Goal: Task Accomplishment & Management: Complete application form

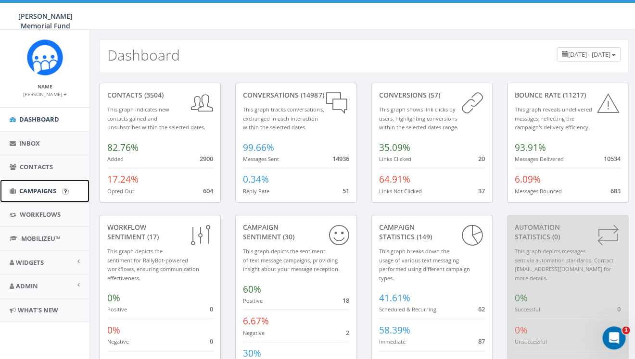
click at [47, 188] on span "Campaigns" at bounding box center [37, 191] width 37 height 9
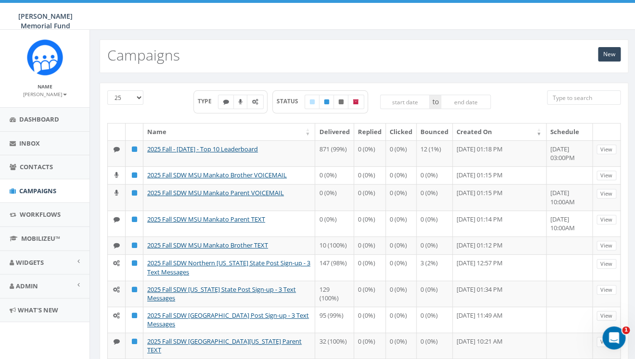
click at [564, 97] on input "search" at bounding box center [584, 97] width 74 height 14
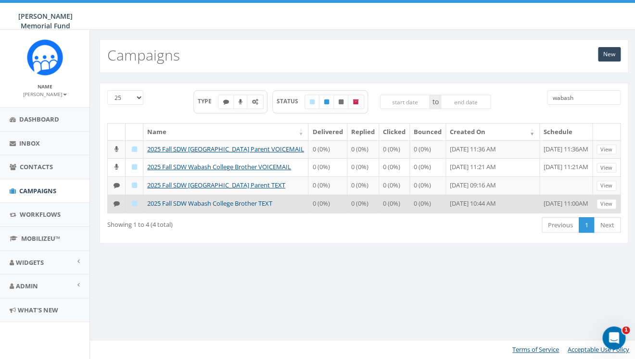
type input "wabash"
click at [236, 208] on link "2025 Fall SDW Wabash College Brother TEXT" at bounding box center [209, 203] width 125 height 9
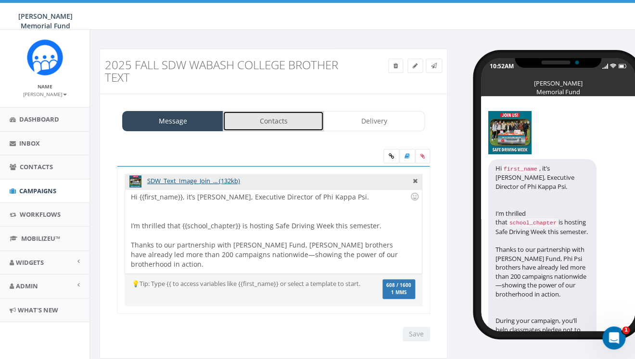
click at [277, 119] on link "Contacts" at bounding box center [273, 121] width 101 height 20
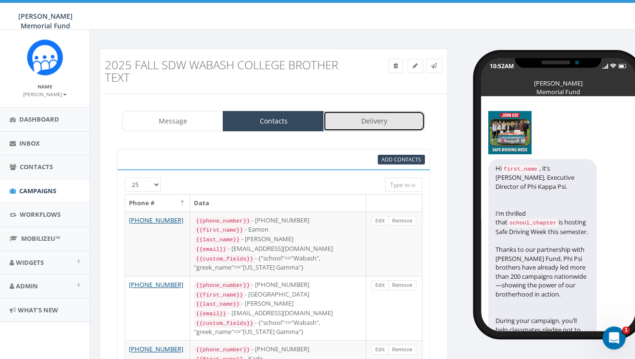
click at [369, 120] on link "Delivery" at bounding box center [373, 121] width 101 height 20
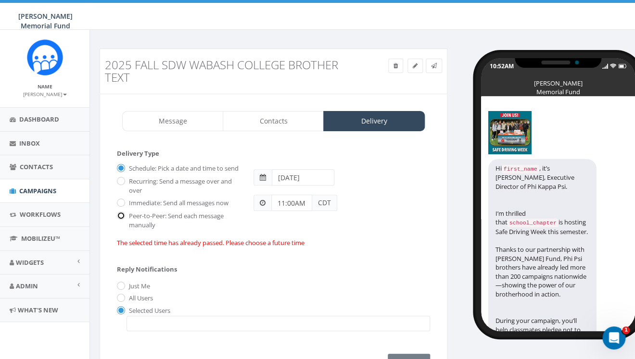
click at [123, 220] on input "Peer-to-Peer: Send each message manually" at bounding box center [120, 217] width 6 height 6
radio input "true"
click at [123, 207] on input "Immediate: Send all messages now" at bounding box center [120, 204] width 6 height 6
radio input "true"
click at [136, 331] on span at bounding box center [277, 323] width 303 height 15
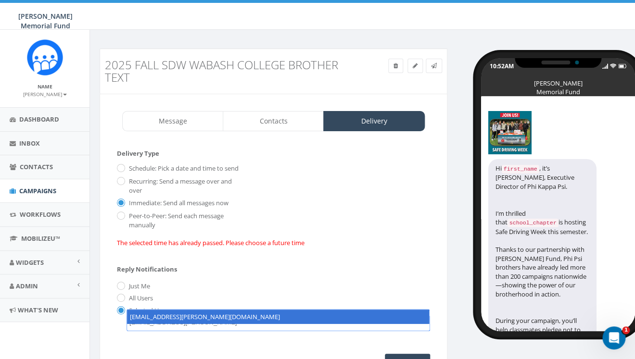
click at [151, 327] on textarea "hunter.piland@hunterwatson.org" at bounding box center [201, 322] width 145 height 9
type textarea "hunter.piland@hunterwatson.org"
select select "hunter.piland@hunterwatson.org"
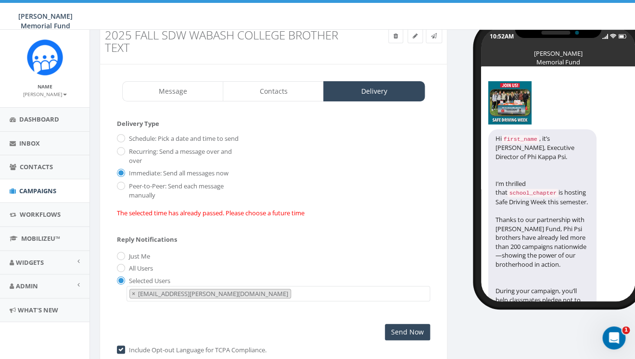
scroll to position [12, 0]
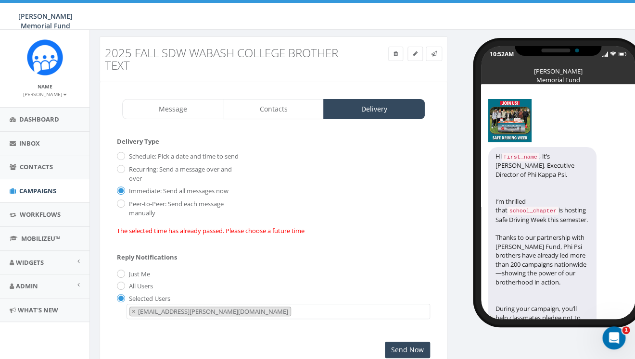
click at [126, 155] on label "Schedule: Pick a date and time to send" at bounding box center [182, 157] width 112 height 10
click at [123, 155] on input "Schedule: Pick a date and time to send" at bounding box center [120, 157] width 6 height 6
radio input "true"
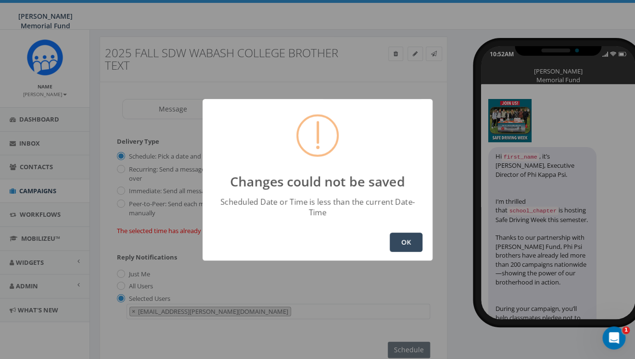
click at [408, 240] on button "OK" at bounding box center [406, 242] width 33 height 19
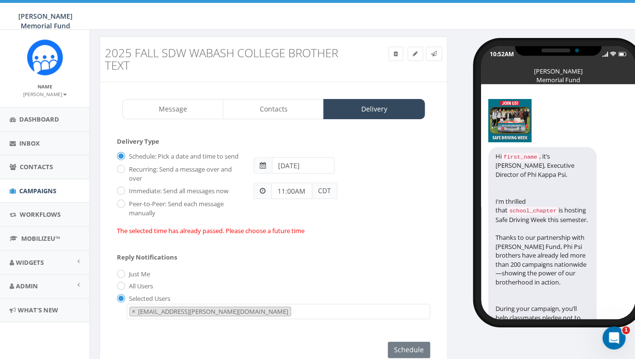
click at [309, 169] on input "2025-10-13" at bounding box center [303, 165] width 63 height 16
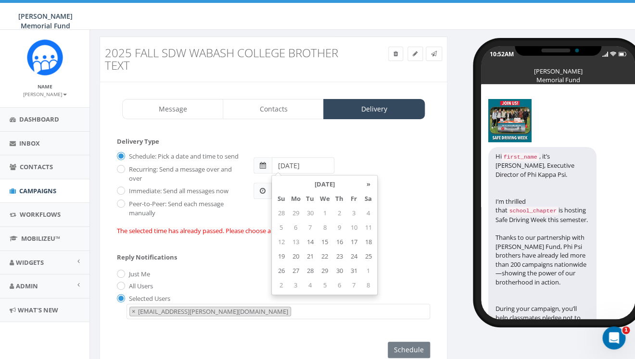
drag, startPoint x: 315, startPoint y: 164, endPoint x: 309, endPoint y: 164, distance: 5.8
click at [309, 164] on input "2025-10-13" at bounding box center [303, 165] width 63 height 16
type input "2025-10-16"
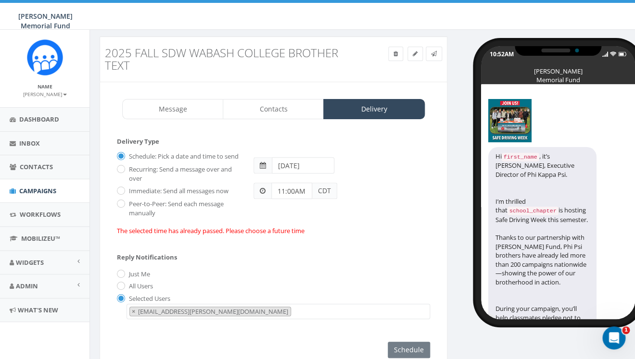
click at [391, 158] on div "2025-10-16" at bounding box center [341, 161] width 191 height 25
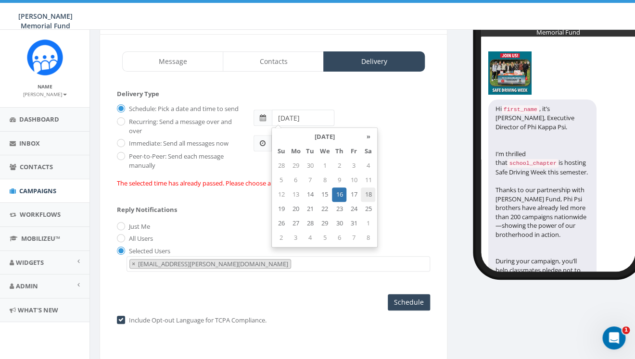
scroll to position [70, 0]
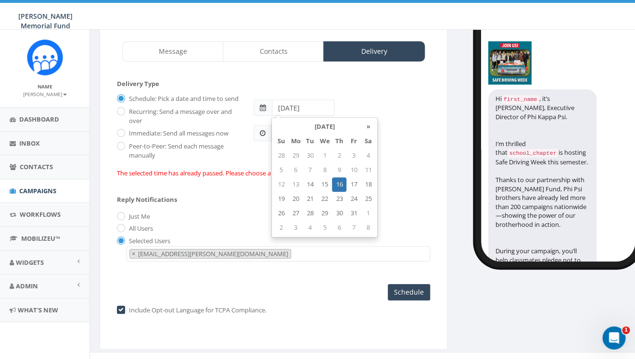
click at [417, 202] on div "Reply Notifications Just Me All Users Selected Users watson@hunterwatson.org hu…" at bounding box center [273, 227] width 313 height 80
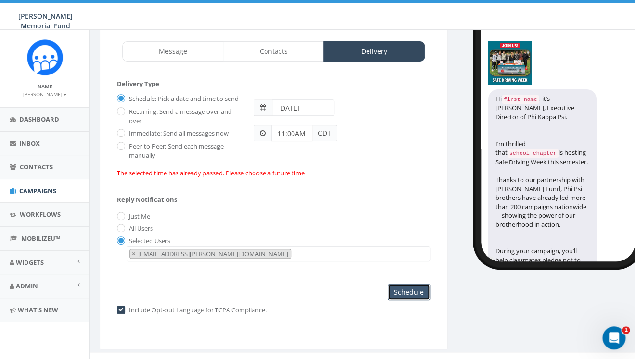
click at [408, 301] on input "Schedule" at bounding box center [409, 292] width 42 height 16
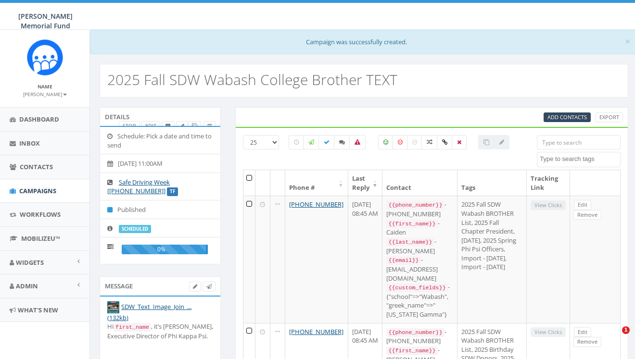
select select
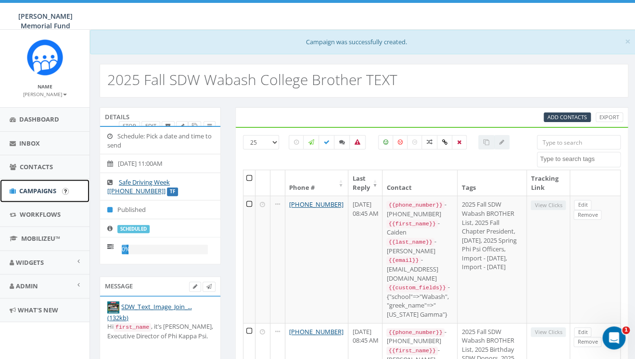
click at [39, 190] on span "Campaigns" at bounding box center [37, 191] width 37 height 9
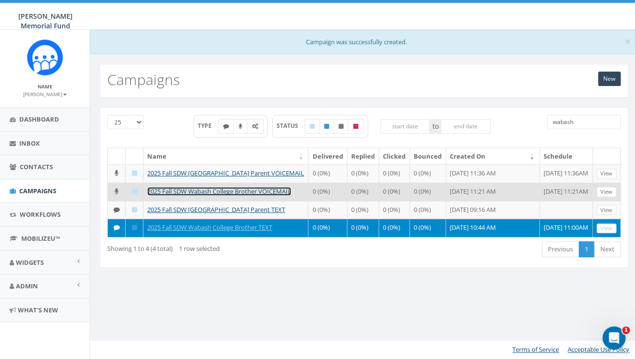
click at [208, 196] on link "2025 Fall SDW Wabash College Brother VOICEMAIL" at bounding box center [219, 191] width 144 height 9
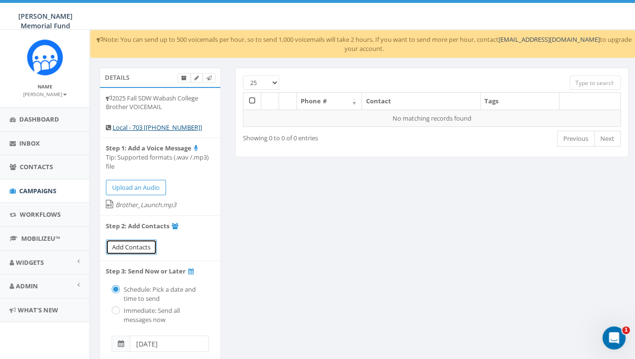
click at [135, 251] on span "Add Contacts" at bounding box center [131, 247] width 38 height 9
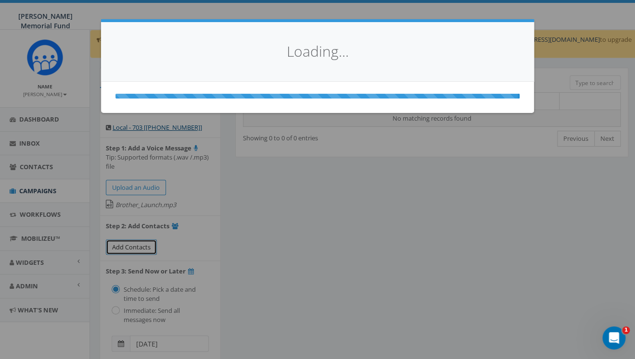
select select
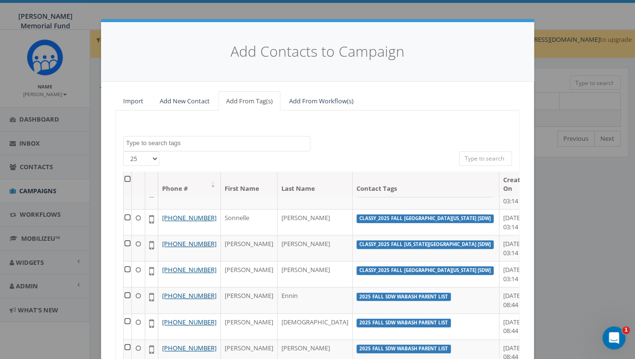
scroll to position [108, 0]
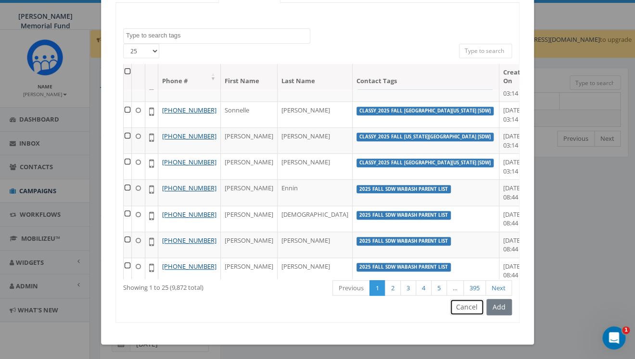
click at [467, 307] on button "Cancel" at bounding box center [467, 307] width 34 height 16
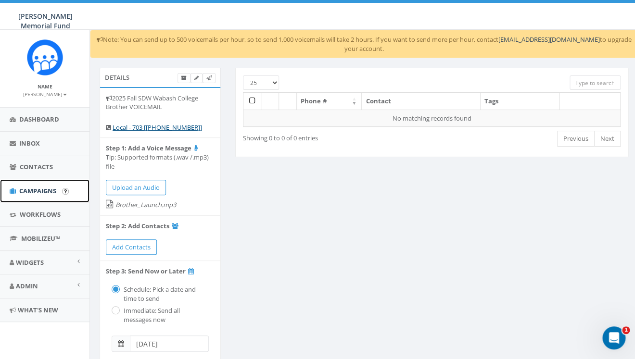
click at [39, 194] on span "Campaigns" at bounding box center [37, 191] width 37 height 9
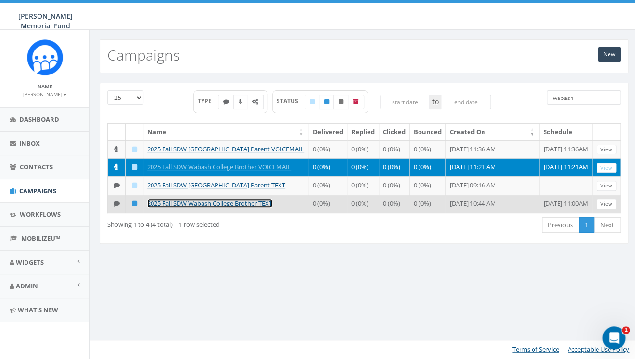
click at [211, 208] on link "2025 Fall SDW Wabash College Brother TEXT" at bounding box center [209, 203] width 125 height 9
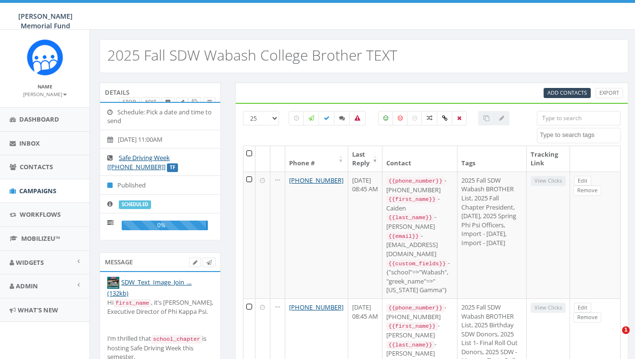
select select
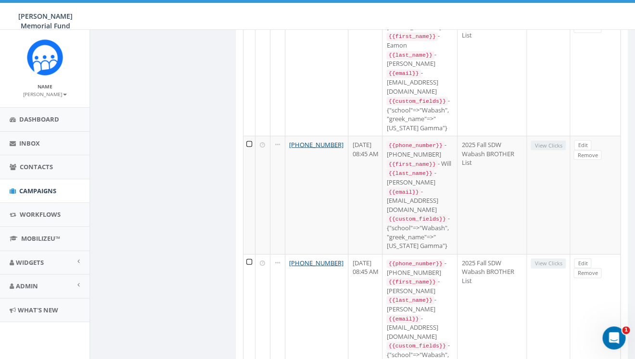
scroll to position [344, 0]
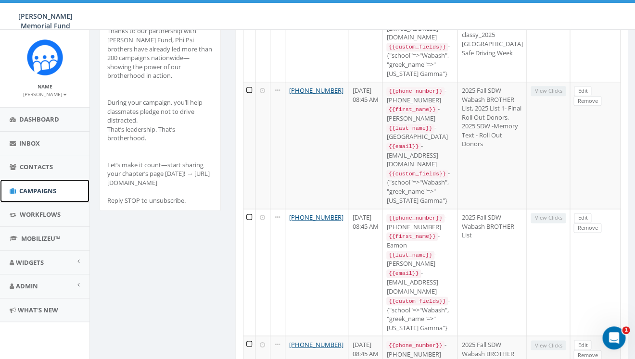
click at [45, 194] on span "Campaigns" at bounding box center [37, 191] width 37 height 9
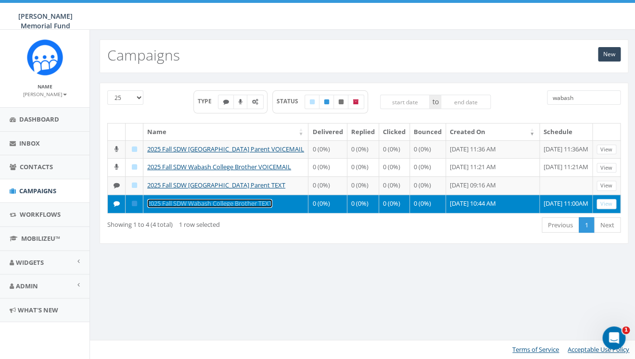
click at [193, 208] on link "2025 Fall SDW Wabash College Brother TEXT" at bounding box center [209, 203] width 125 height 9
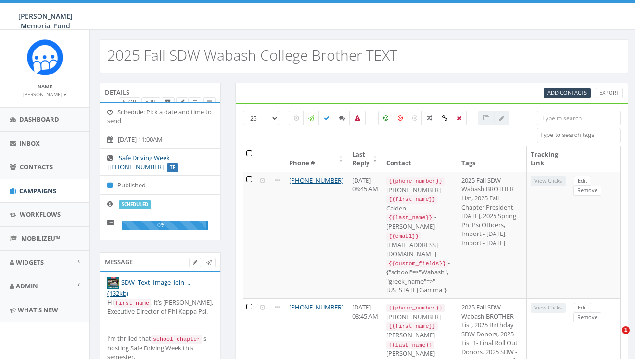
select select
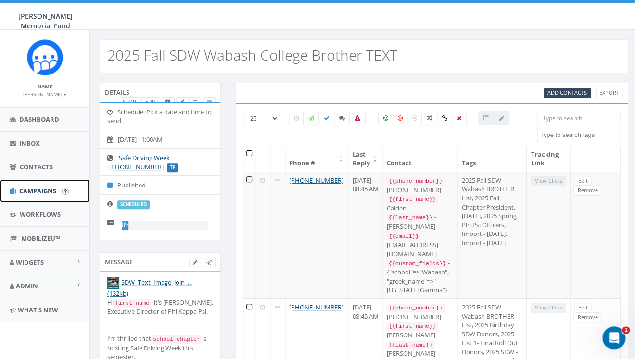
click at [28, 190] on span "Campaigns" at bounding box center [37, 191] width 37 height 9
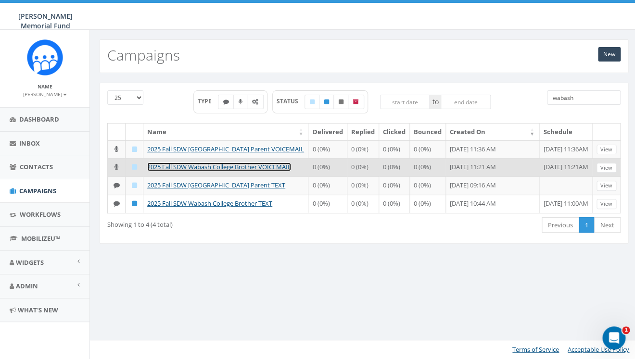
click at [198, 171] on link "2025 Fall SDW Wabash College Brother VOICEMAIL" at bounding box center [219, 167] width 144 height 9
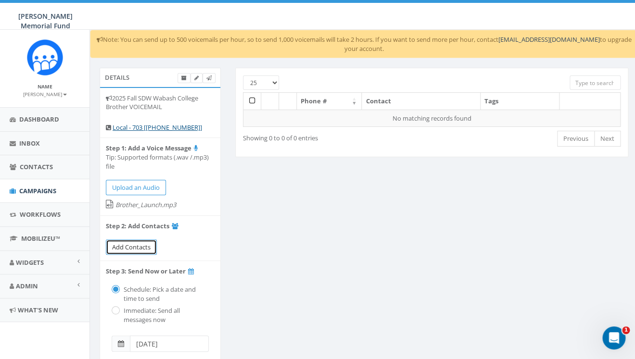
click at [119, 253] on link "Add Contacts" at bounding box center [131, 248] width 51 height 16
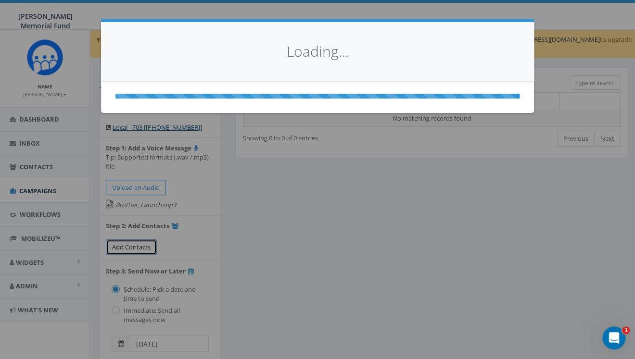
select select
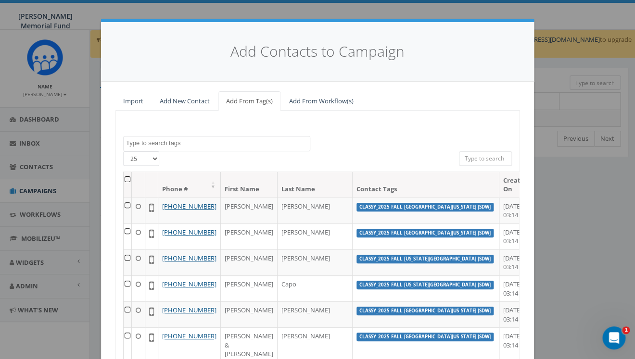
click at [193, 137] on span at bounding box center [216, 143] width 187 height 15
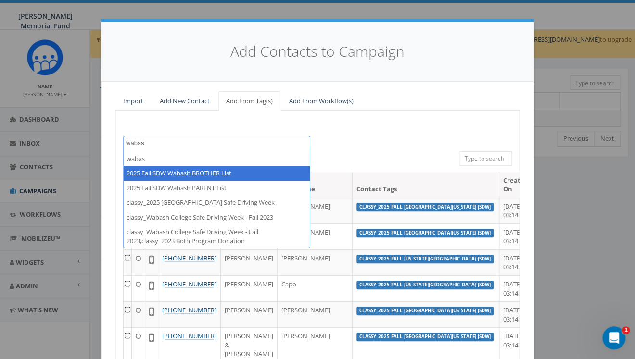
type textarea "wabas"
select select "2025 Fall SDW Wabash BROTHER List"
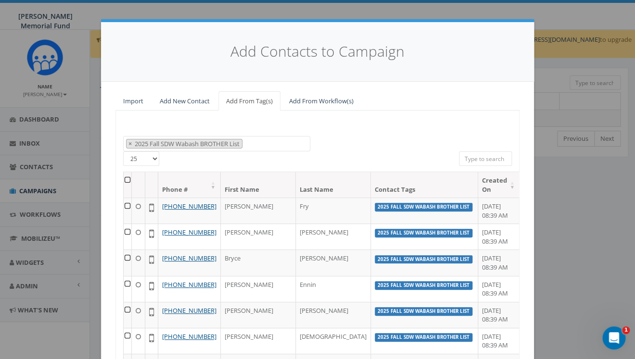
click at [132, 178] on th at bounding box center [128, 184] width 8 height 25
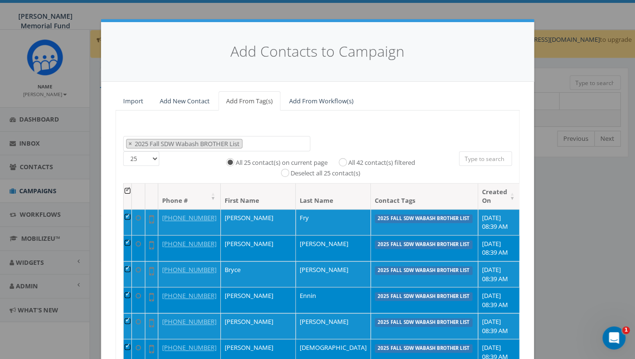
click at [347, 158] on div "All 42 contact(s) filtered" at bounding box center [373, 162] width 83 height 12
click at [342, 161] on input "All 42 contact(s) filtered" at bounding box center [345, 161] width 6 height 6
radio input "true"
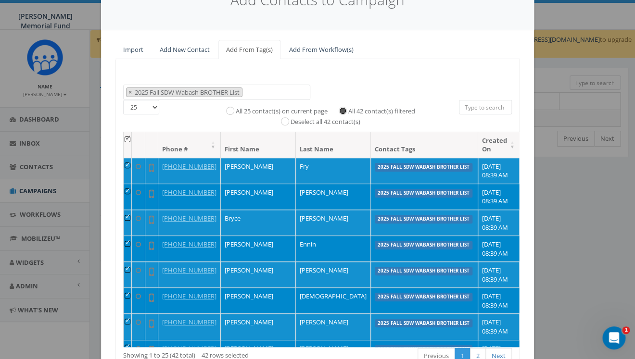
scroll to position [119, 0]
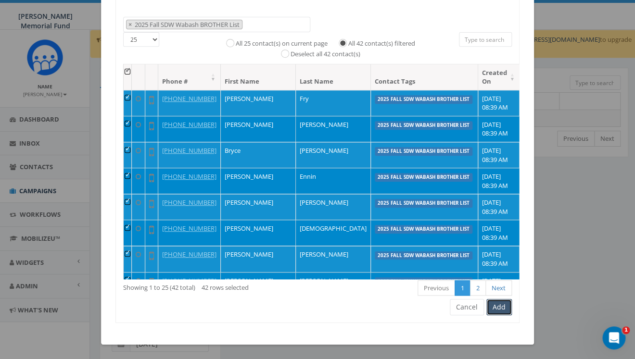
click at [501, 310] on button "Add" at bounding box center [498, 307] width 25 height 16
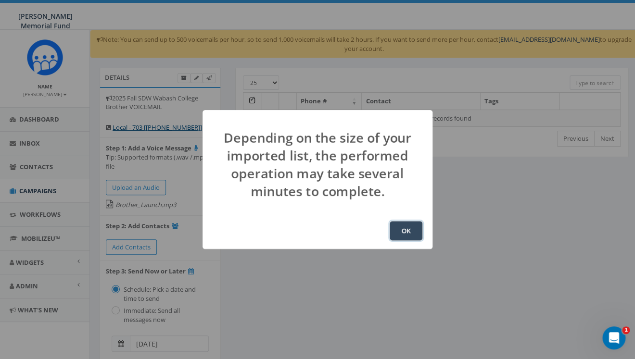
click at [399, 232] on button "OK" at bounding box center [406, 230] width 33 height 19
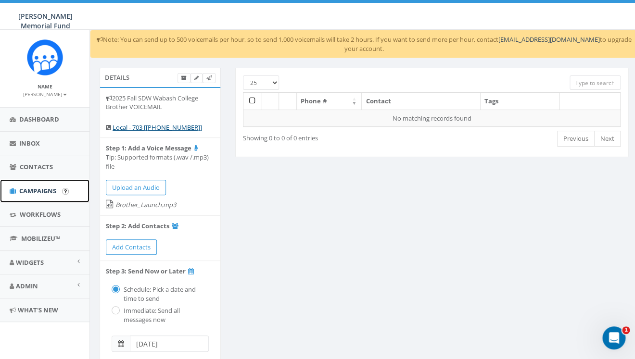
click at [38, 191] on span "Campaigns" at bounding box center [37, 191] width 37 height 9
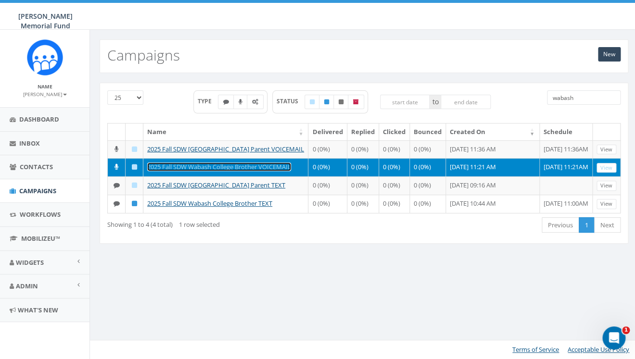
click at [181, 171] on link "2025 Fall SDW Wabash College Brother VOICEMAIL" at bounding box center [219, 167] width 144 height 9
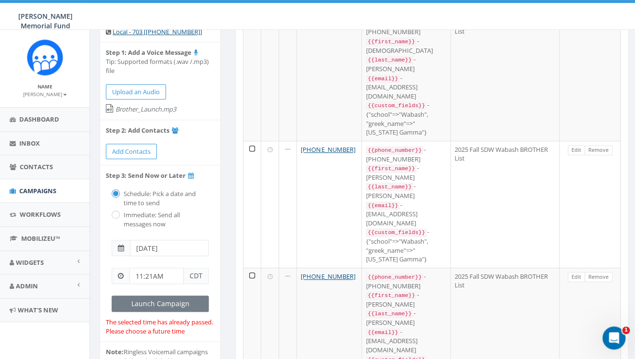
scroll to position [98, 0]
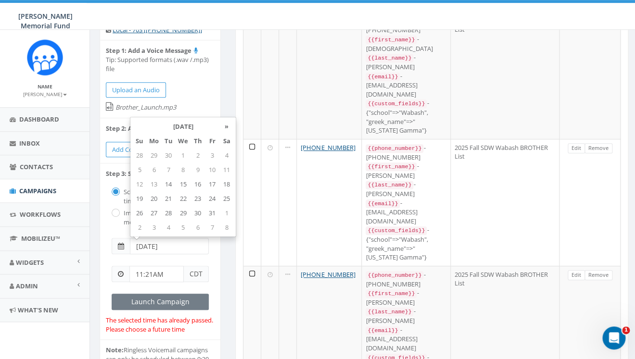
click at [167, 248] on input "2025-08-21" at bounding box center [169, 246] width 79 height 16
click at [226, 185] on td "18" at bounding box center [226, 184] width 14 height 14
type input "[DATE]"
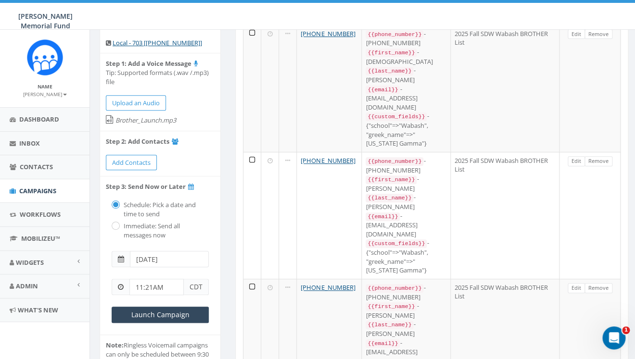
scroll to position [89, 0]
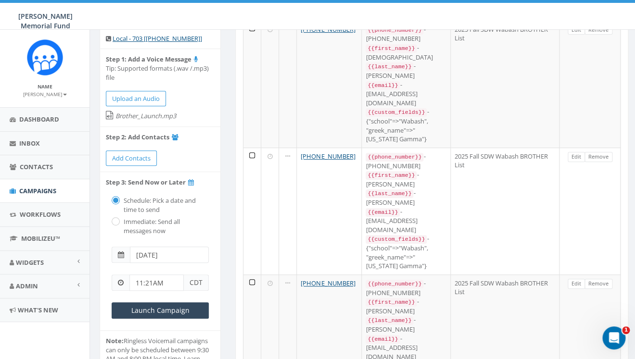
click at [164, 284] on input "11:21AM" at bounding box center [156, 283] width 54 height 16
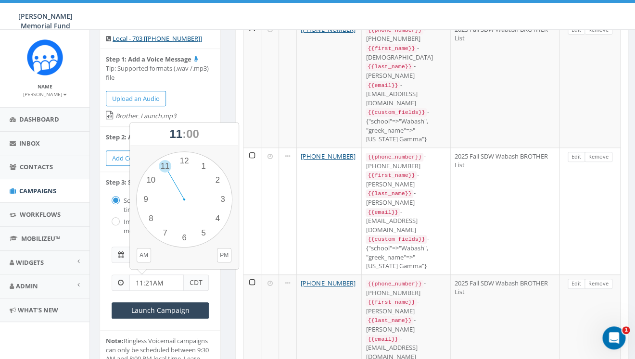
drag, startPoint x: 152, startPoint y: 282, endPoint x: 145, endPoint y: 282, distance: 7.7
click at [145, 282] on input "11:21AM" at bounding box center [156, 283] width 54 height 16
click at [173, 290] on input "11:00AM" at bounding box center [156, 283] width 54 height 16
type input "11:00AM"
click at [221, 307] on div "2025 Fall SDW Wabash College Brother VOICEMAIL Local - 703 [[PHONE_NUMBER]] Ste…" at bounding box center [160, 202] width 121 height 408
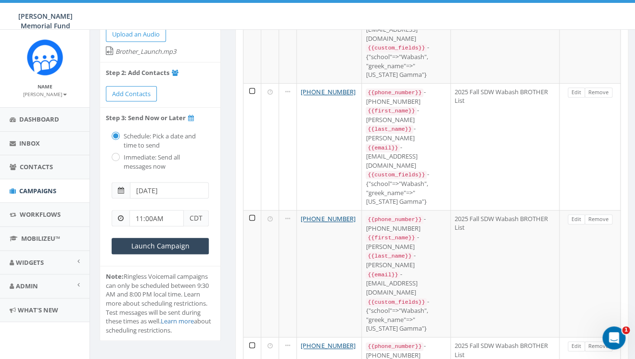
scroll to position [154, 0]
click at [175, 247] on input "Launch Campaign" at bounding box center [160, 246] width 97 height 16
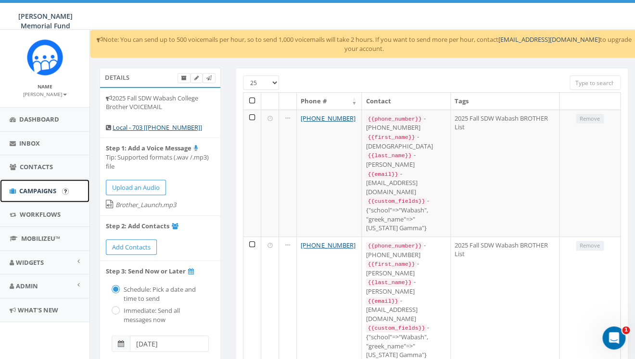
click at [36, 190] on span "Campaigns" at bounding box center [37, 191] width 37 height 9
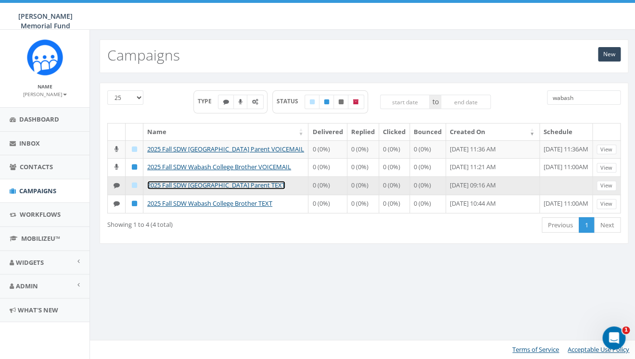
click at [238, 190] on link "2025 Fall SDW [GEOGRAPHIC_DATA] Parent TEXT" at bounding box center [216, 185] width 138 height 9
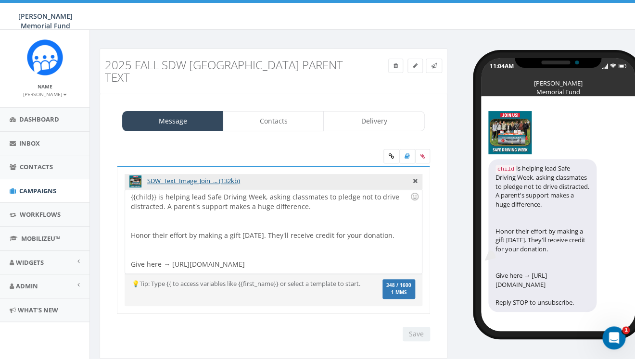
scroll to position [8, 0]
click at [271, 126] on link "Contacts" at bounding box center [273, 121] width 101 height 20
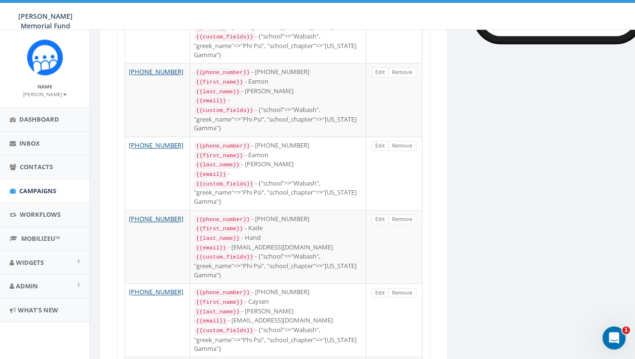
scroll to position [0, 0]
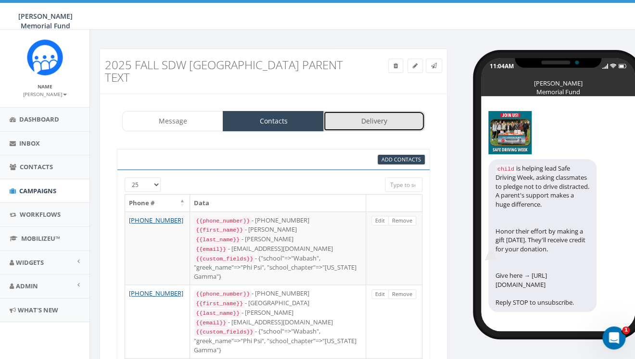
click at [363, 122] on link "Delivery" at bounding box center [373, 121] width 101 height 20
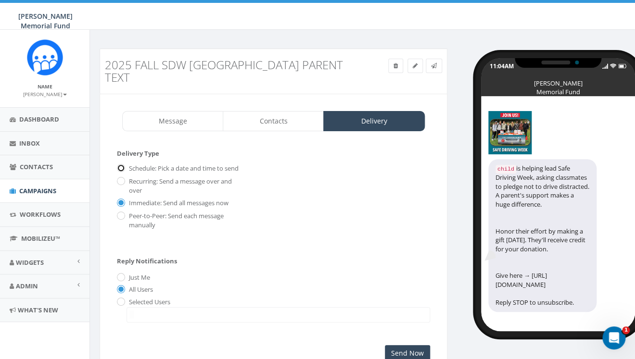
click at [120, 168] on input "Schedule: Pick a date and time to send" at bounding box center [120, 169] width 6 height 6
radio input "true"
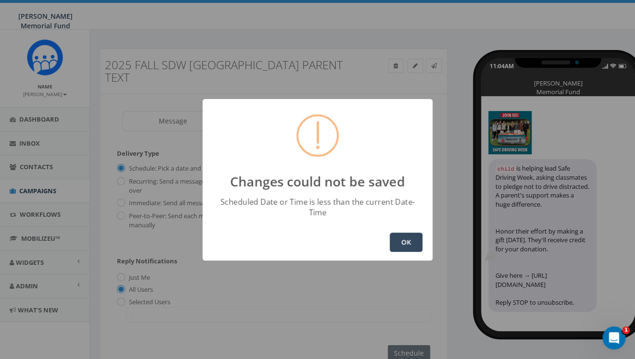
click at [410, 236] on button "OK" at bounding box center [406, 242] width 33 height 19
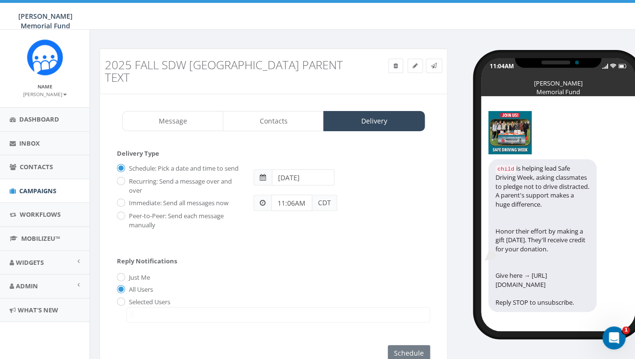
click at [301, 179] on input "2025-08-17" at bounding box center [303, 177] width 63 height 16
click at [296, 270] on td "20" at bounding box center [295, 269] width 14 height 14
type input "[DATE]"
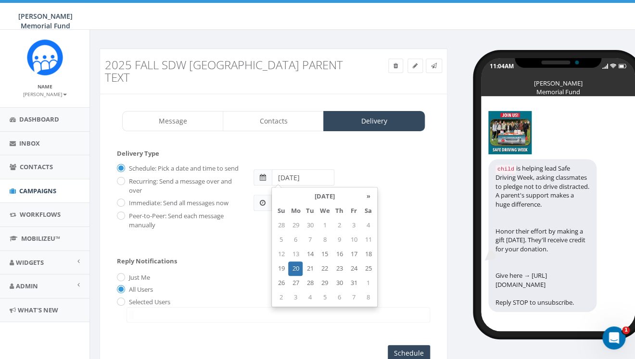
click at [226, 229] on label "Peer-to-Peer: Send each message manually" at bounding box center [182, 221] width 113 height 18
click at [123, 220] on input "Peer-to-Peer: Send each message manually" at bounding box center [120, 217] width 6 height 6
radio input "true"
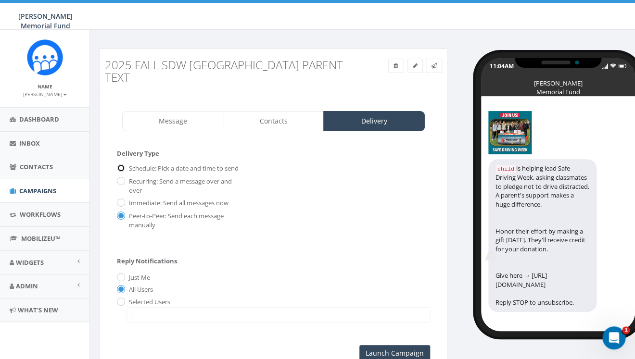
click at [123, 168] on input "Schedule: Pick a date and time to send" at bounding box center [120, 169] width 6 height 6
radio input "true"
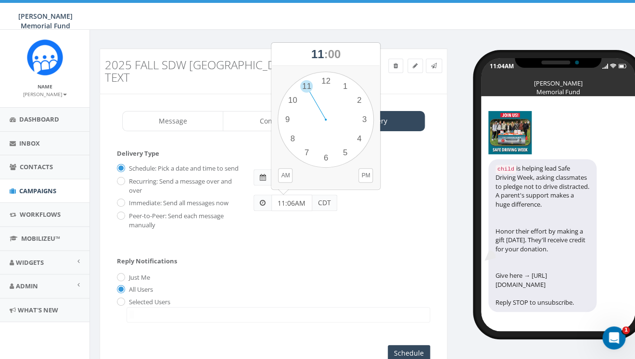
click at [292, 202] on input "11:06AM" at bounding box center [291, 203] width 41 height 16
click at [291, 203] on input "11:06AM" at bounding box center [291, 203] width 41 height 16
type input "11:00AM"
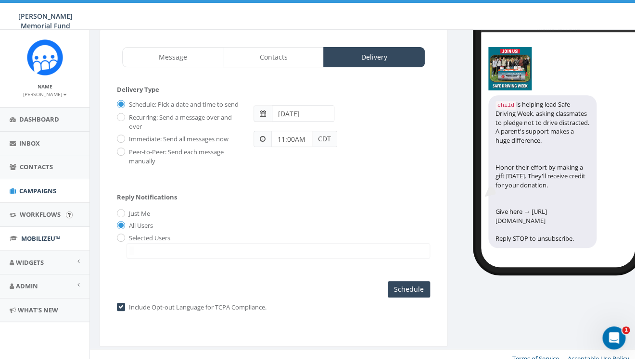
scroll to position [82, 0]
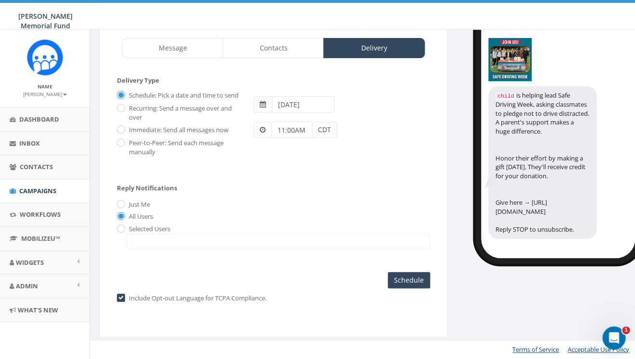
click at [117, 225] on div "Selected Users watson@hunterwatson.org" at bounding box center [273, 236] width 313 height 25
click at [121, 228] on input "radio" at bounding box center [120, 229] width 6 height 6
radio input "true"
click at [143, 242] on span at bounding box center [277, 241] width 303 height 15
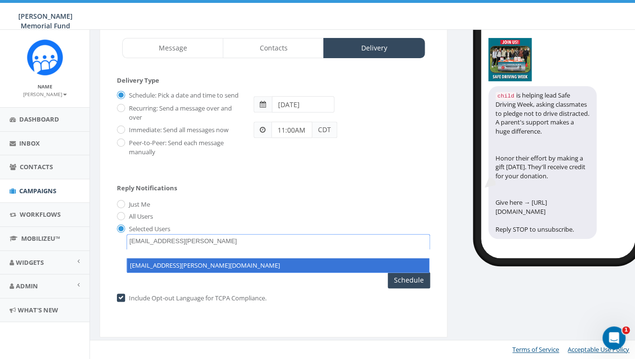
type textarea "hunter.piland@hunterwatson.org"
click at [163, 250] on body "Hunter Watson Memorial Fund Hunter Watson Memorial Fund Profile Sign Out -0.00 …" at bounding box center [317, 106] width 635 height 359
select select "hunter.piland@hunterwatson.org"
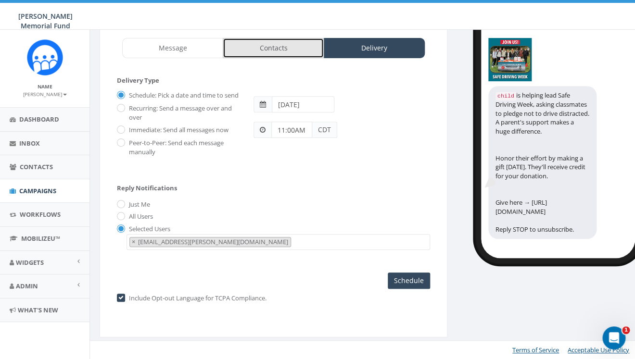
click at [280, 38] on link "Contacts" at bounding box center [273, 48] width 101 height 20
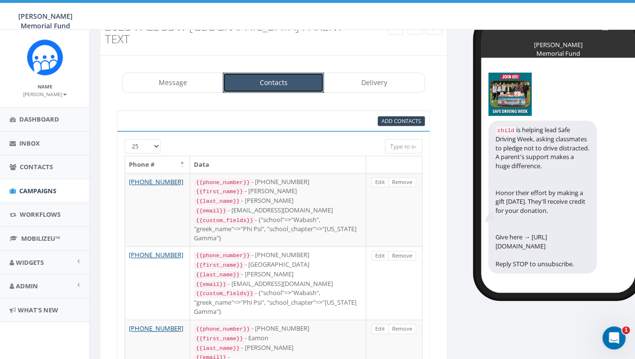
scroll to position [0, 0]
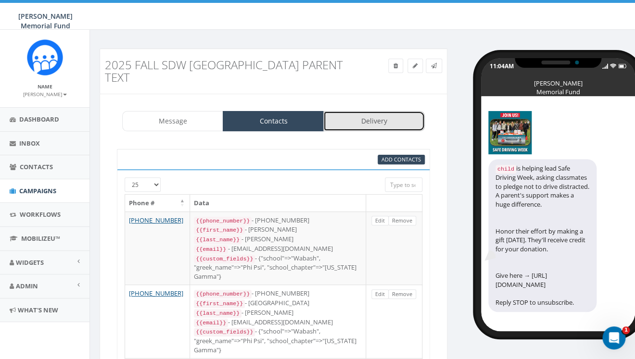
click at [387, 126] on link "Delivery" at bounding box center [373, 121] width 101 height 20
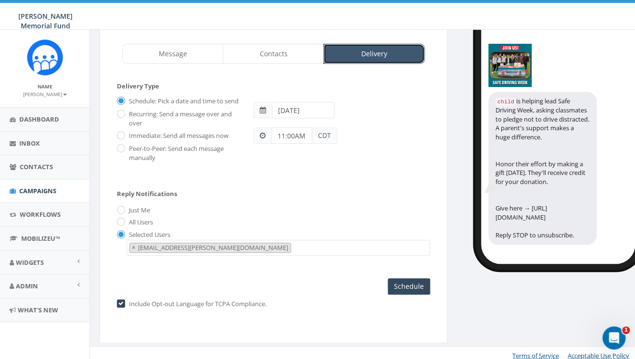
scroll to position [82, 0]
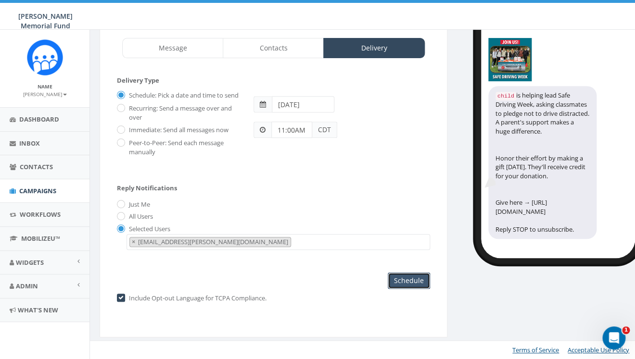
click at [401, 279] on input "Schedule" at bounding box center [409, 281] width 42 height 16
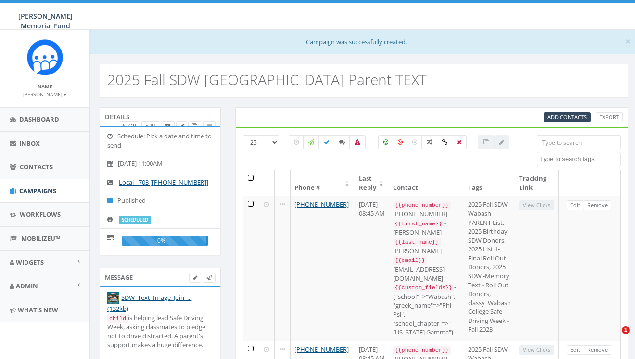
select select
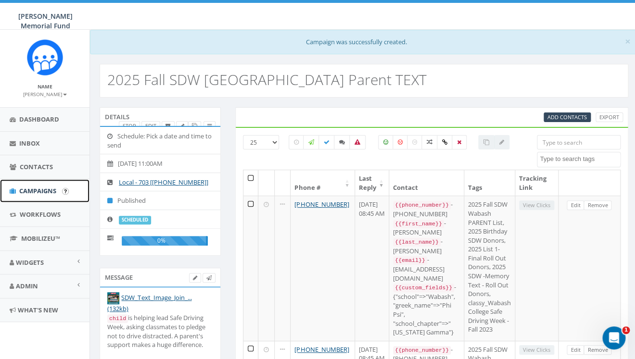
click at [40, 191] on span "Campaigns" at bounding box center [37, 191] width 37 height 9
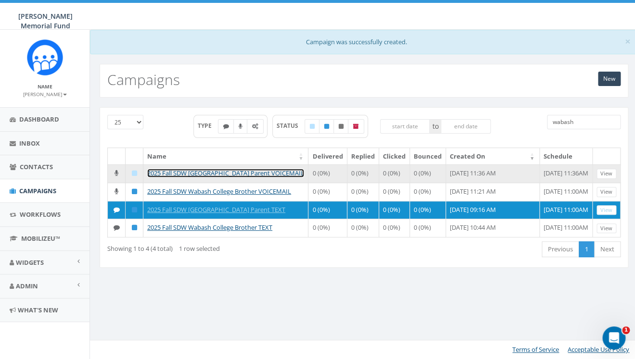
click at [216, 172] on link "2025 Fall SDW [GEOGRAPHIC_DATA] Parent VOICEMAIL" at bounding box center [225, 173] width 157 height 9
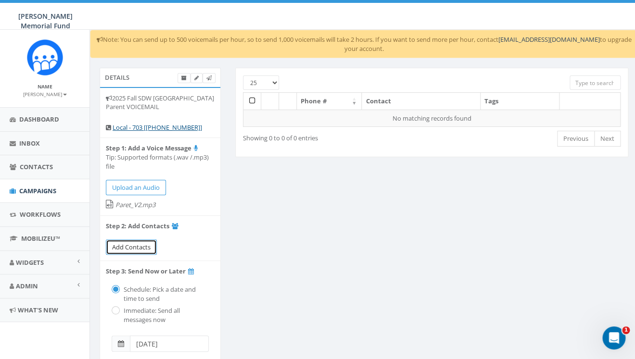
click at [126, 250] on span "Add Contacts" at bounding box center [131, 247] width 38 height 9
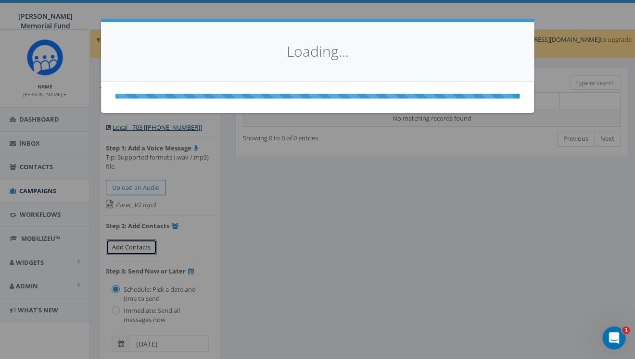
select select
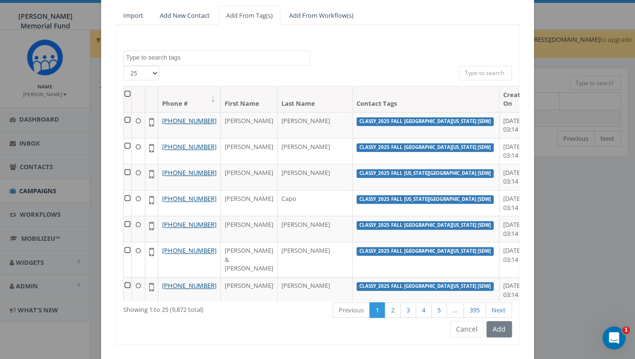
click at [209, 58] on textarea "Search" at bounding box center [218, 57] width 184 height 9
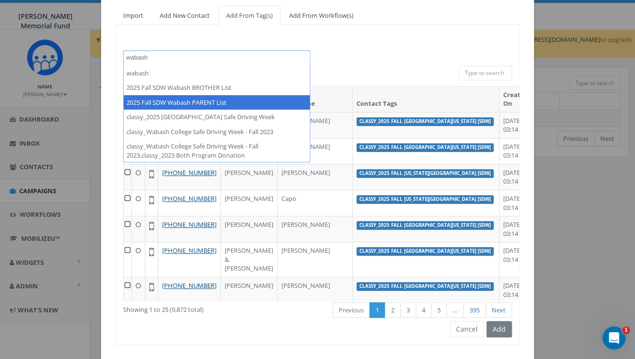
type textarea "wabash"
select select "2025 Fall SDW Wabash PARENT List"
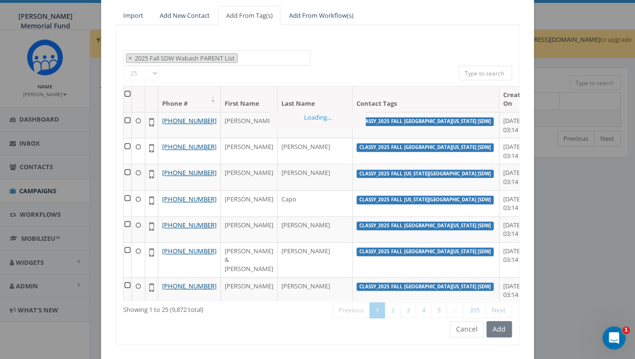
scroll to position [869, 0]
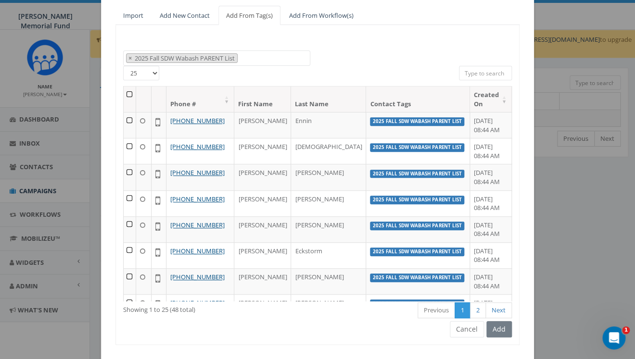
click at [132, 95] on th at bounding box center [130, 99] width 13 height 25
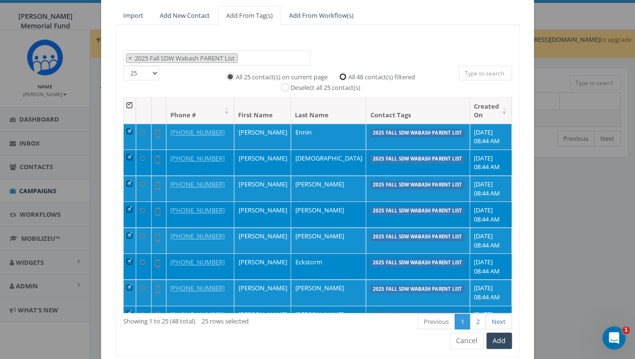
click at [345, 74] on input "All 48 contact(s) filtered" at bounding box center [345, 76] width 6 height 6
radio input "true"
click at [505, 341] on button "Add" at bounding box center [498, 341] width 25 height 16
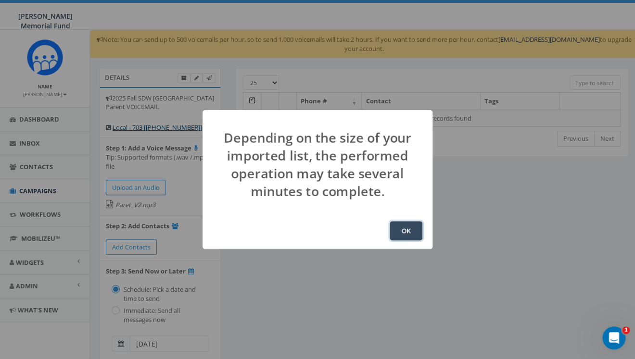
click at [403, 233] on button "OK" at bounding box center [406, 230] width 33 height 19
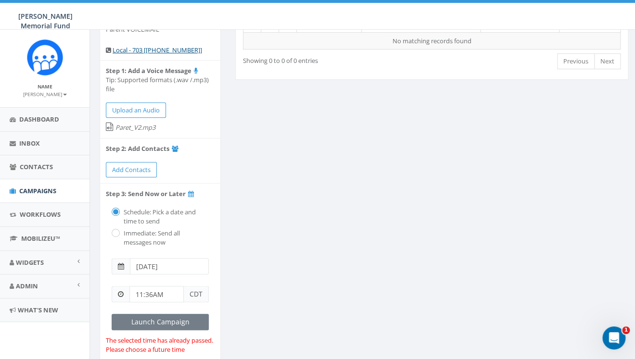
scroll to position [82, 0]
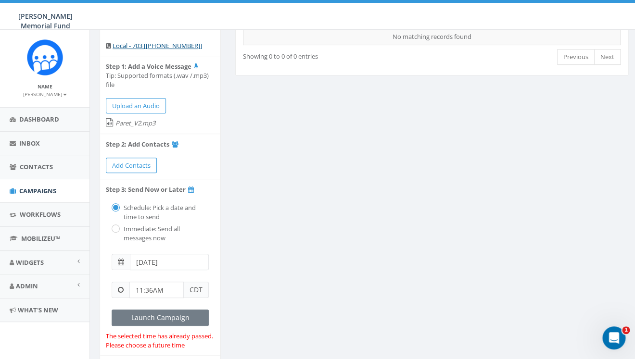
click at [171, 265] on input "[DATE]" at bounding box center [169, 262] width 79 height 16
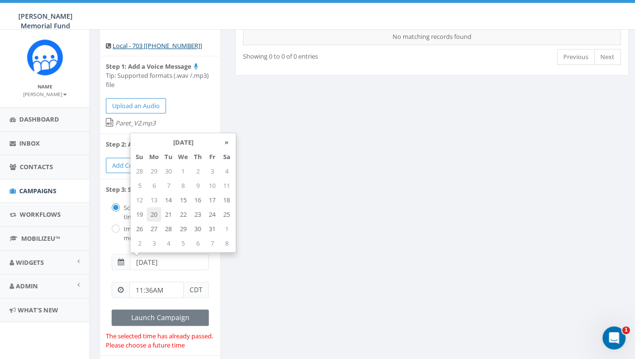
click at [153, 216] on td "20" at bounding box center [154, 214] width 14 height 14
type input "[DATE]"
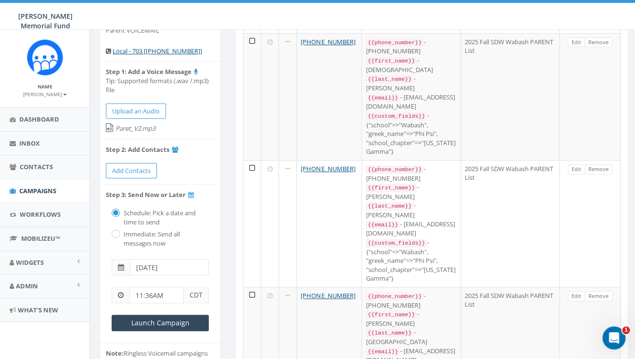
scroll to position [93, 0]
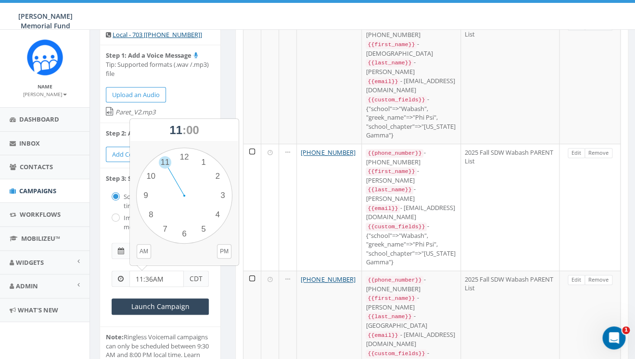
drag, startPoint x: 152, startPoint y: 279, endPoint x: 146, endPoint y: 279, distance: 6.3
click at [146, 279] on input "11:36AM" at bounding box center [156, 279] width 54 height 16
type input "11:00AM"
click at [225, 316] on div "Details 2025 Fall SDW [GEOGRAPHIC_DATA] Parent VOICEMAIL Local - 703 [[PHONE_NU…" at bounding box center [160, 194] width 136 height 439
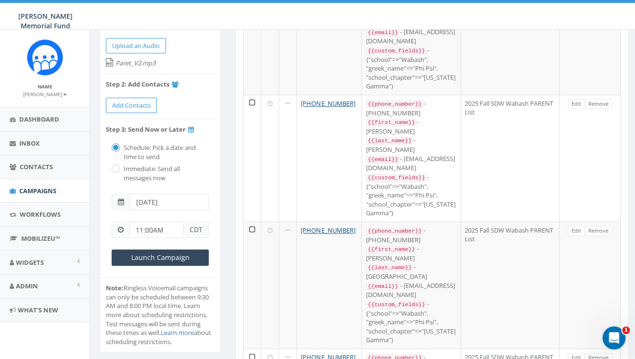
scroll to position [78, 0]
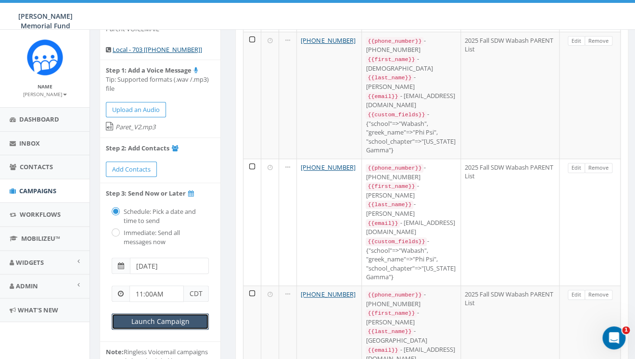
click at [161, 322] on input "Launch Campaign" at bounding box center [160, 322] width 97 height 16
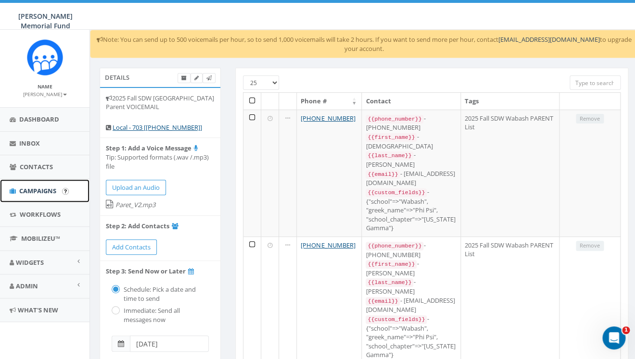
click at [38, 189] on span "Campaigns" at bounding box center [37, 191] width 37 height 9
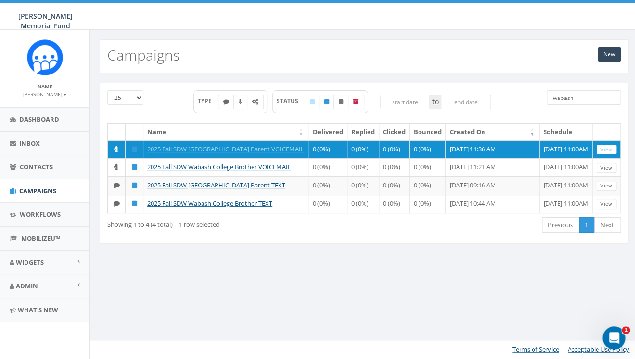
drag, startPoint x: 583, startPoint y: 100, endPoint x: 536, endPoint y: 99, distance: 46.7
click at [547, 99] on input "wabash" at bounding box center [584, 97] width 74 height 14
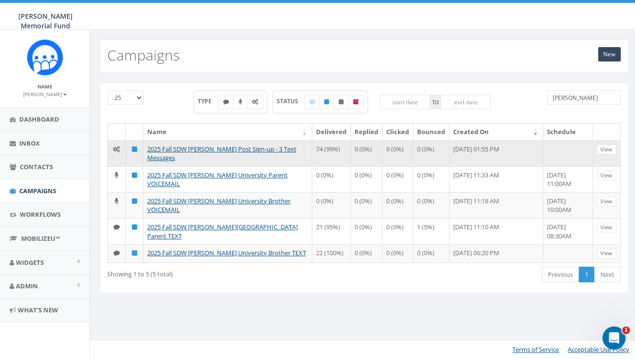
type input "denison"
drag, startPoint x: 180, startPoint y: 159, endPoint x: 146, endPoint y: 151, distance: 34.6
click at [146, 151] on td "2025 Fall SDW Denison Post Sign-up - 3 Text Messages" at bounding box center [227, 153] width 169 height 26
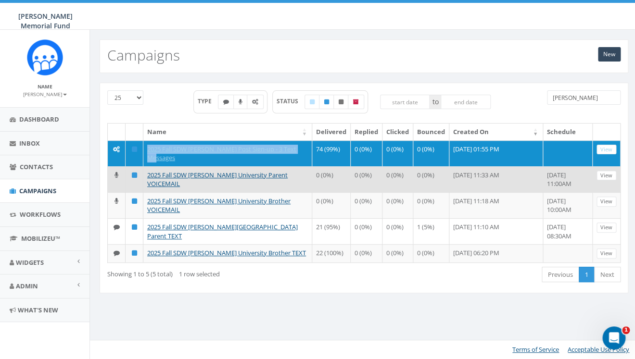
copy link "2025 Fall SDW Denison Post Sign-up - 3 Text Messages"
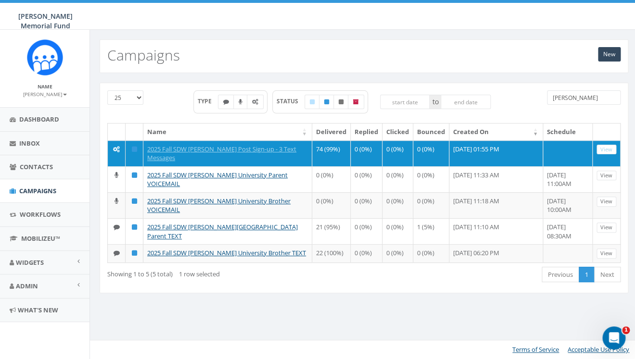
drag, startPoint x: 577, startPoint y: 99, endPoint x: 525, endPoint y: 94, distance: 52.7
click at [547, 95] on input "denison" at bounding box center [584, 97] width 74 height 14
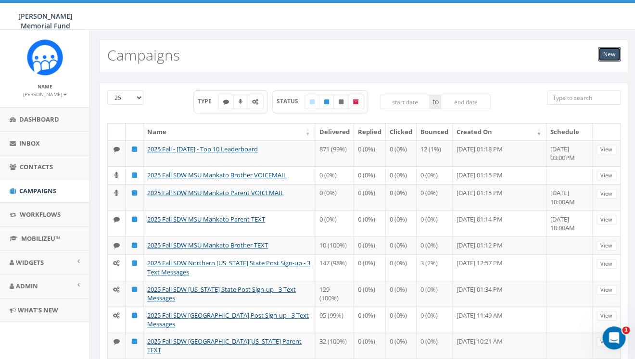
click at [610, 52] on link "New" at bounding box center [609, 54] width 23 height 14
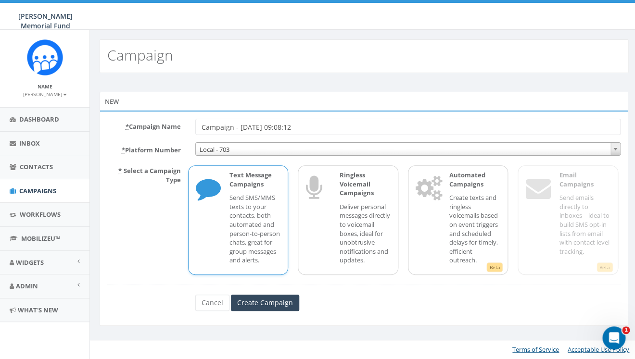
drag, startPoint x: 308, startPoint y: 126, endPoint x: 177, endPoint y: 119, distance: 132.0
click at [195, 119] on input "Campaign - 10/14/2025, 09:08:12" at bounding box center [407, 127] width 425 height 16
drag, startPoint x: 273, startPoint y: 127, endPoint x: 248, endPoint y: 128, distance: 25.0
click at [248, 128] on input "2025 Fall SDW Denison Post Sign-up - 3 Text Messages" at bounding box center [407, 127] width 425 height 16
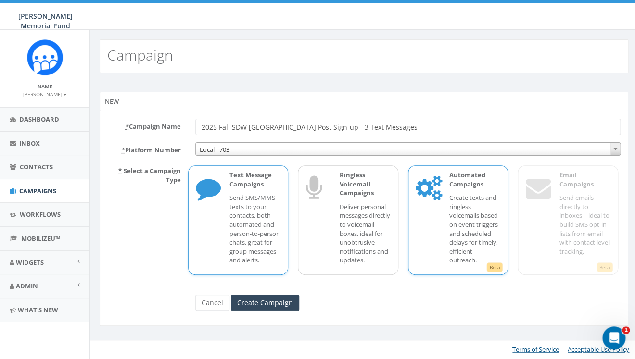
type input "2025 Fall SDW [GEOGRAPHIC_DATA] Post Sign-up - 3 Text Messages"
click at [472, 218] on p "Create texts and ringless voicemails based on event triggers and scheduled dela…" at bounding box center [474, 229] width 51 height 72
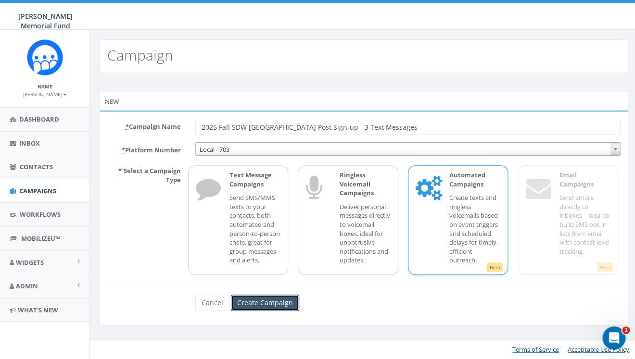
click at [277, 311] on input "Create Campaign" at bounding box center [265, 303] width 68 height 16
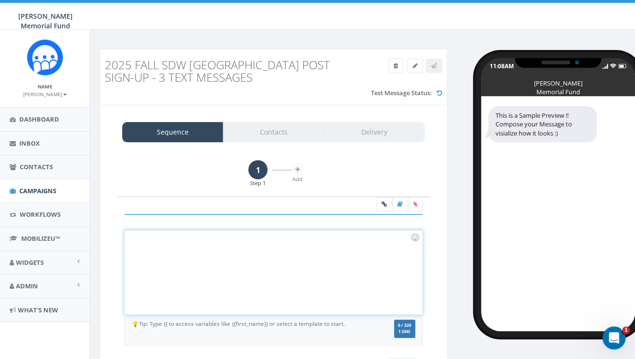
click at [207, 282] on div at bounding box center [273, 272] width 297 height 84
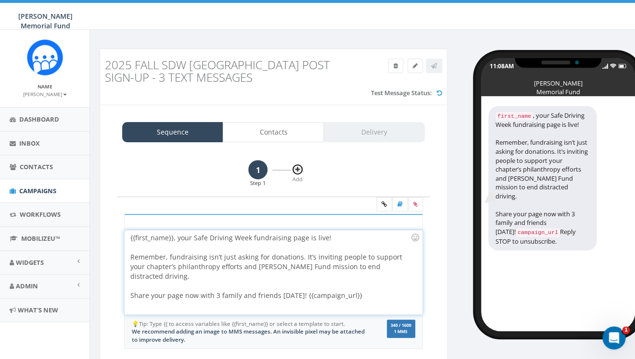
click at [299, 171] on icon at bounding box center [297, 170] width 4 height 6
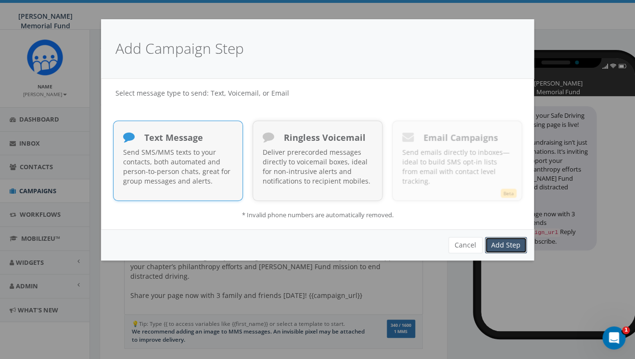
click at [508, 242] on link "Add Step" at bounding box center [506, 245] width 42 height 16
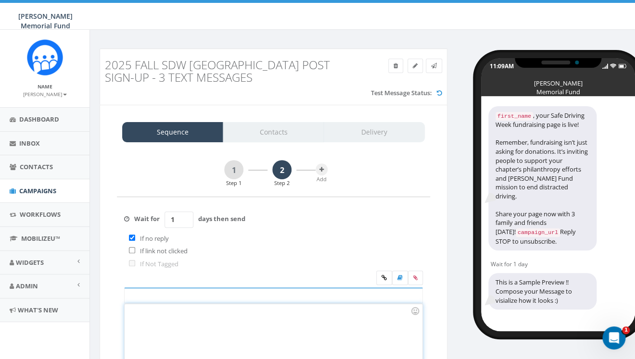
click at [207, 318] on div at bounding box center [273, 346] width 297 height 84
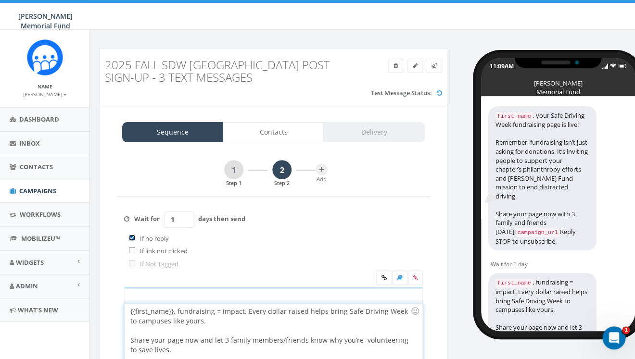
click at [134, 237] on input "checkbox" at bounding box center [132, 238] width 6 height 6
checkbox input "false"
drag, startPoint x: 179, startPoint y: 220, endPoint x: 164, endPoint y: 220, distance: 14.9
click at [164, 220] on input "1" at bounding box center [178, 220] width 29 height 16
type input "2"
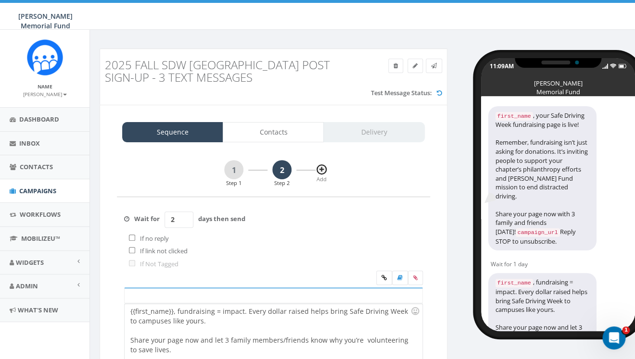
click at [324, 169] on button at bounding box center [322, 170] width 12 height 12
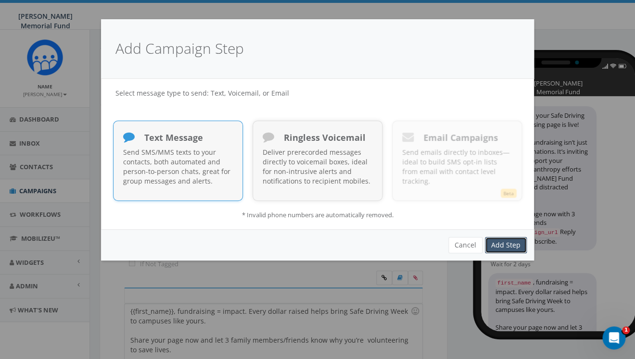
click at [503, 247] on link "Add Step" at bounding box center [506, 245] width 42 height 16
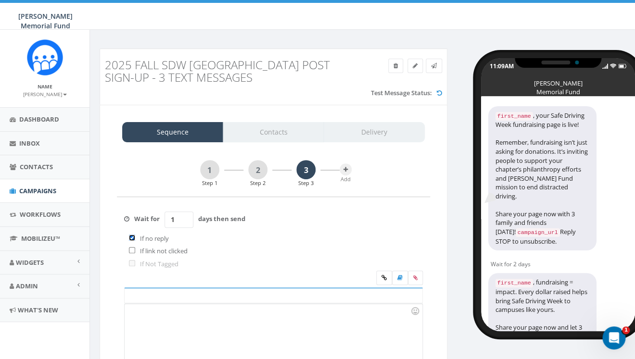
click at [131, 238] on input "checkbox" at bounding box center [132, 238] width 6 height 6
checkbox input "false"
drag, startPoint x: 178, startPoint y: 220, endPoint x: 166, endPoint y: 219, distance: 11.6
click at [166, 220] on input "1" at bounding box center [178, 220] width 29 height 16
type input "2"
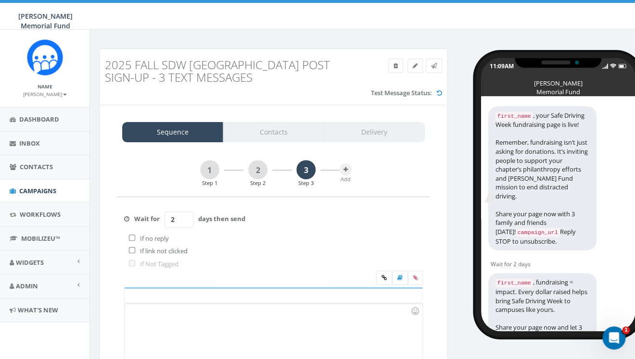
click at [173, 321] on div at bounding box center [273, 346] width 297 height 84
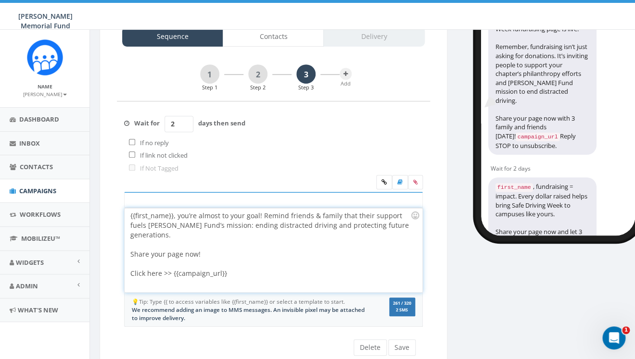
scroll to position [97, 0]
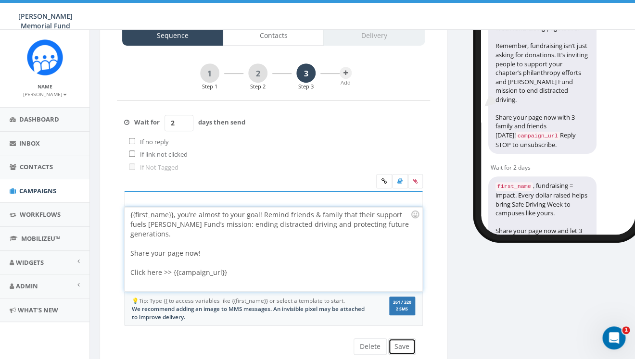
click at [404, 349] on button "Save" at bounding box center [401, 347] width 27 height 16
click at [209, 75] on link "1" at bounding box center [209, 72] width 19 height 19
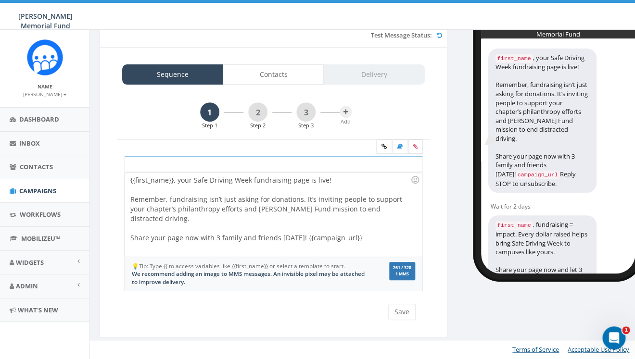
click at [416, 147] on icon at bounding box center [415, 147] width 4 height 6
click at [0, 0] on input "file" at bounding box center [0, 0] width 0 height 0
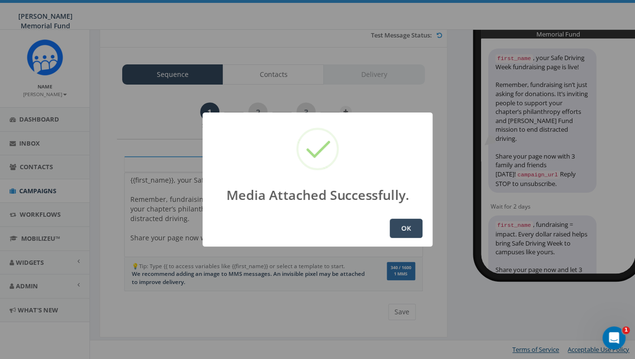
click at [407, 230] on button "OK" at bounding box center [406, 228] width 33 height 19
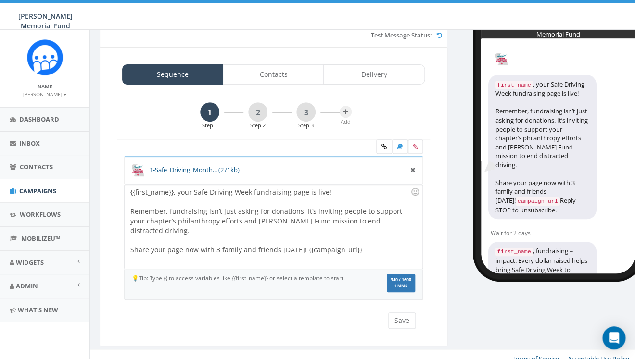
scroll to position [58, 0]
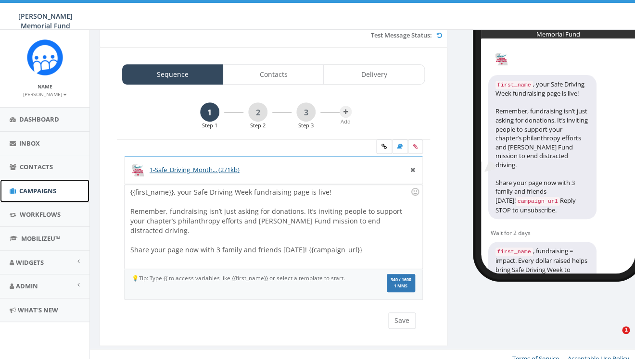
click at [45, 192] on span "Campaigns" at bounding box center [37, 191] width 37 height 9
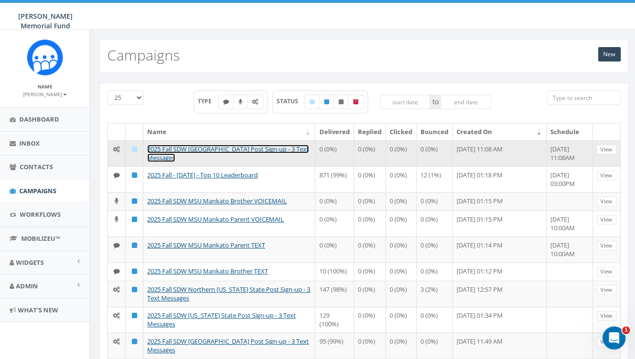
click at [246, 148] on link "2025 Fall SDW [GEOGRAPHIC_DATA] Post Sign-up - 3 Text Messages" at bounding box center [228, 154] width 162 height 18
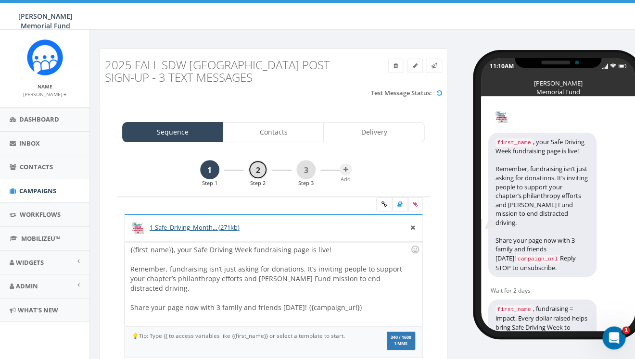
click at [261, 169] on link "2" at bounding box center [257, 169] width 19 height 19
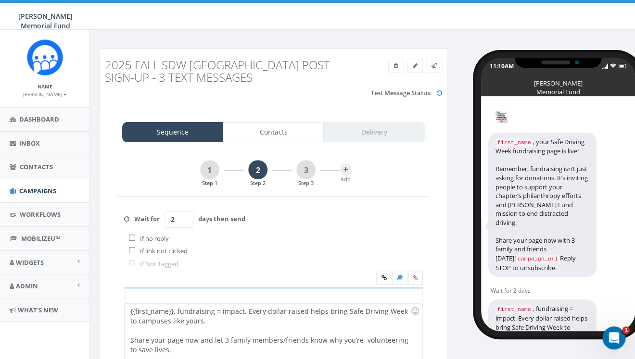
click at [412, 278] on label at bounding box center [415, 278] width 15 height 14
click at [0, 0] on input "file" at bounding box center [0, 0] width 0 height 0
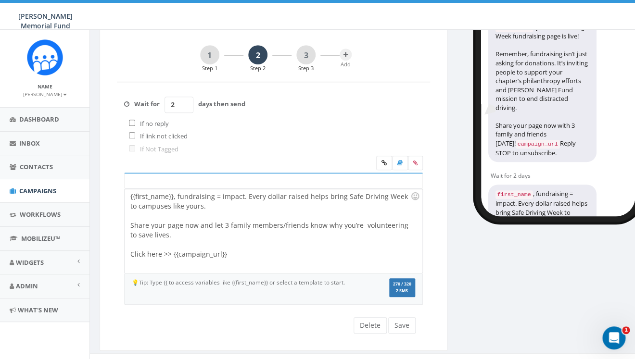
scroll to position [128, 0]
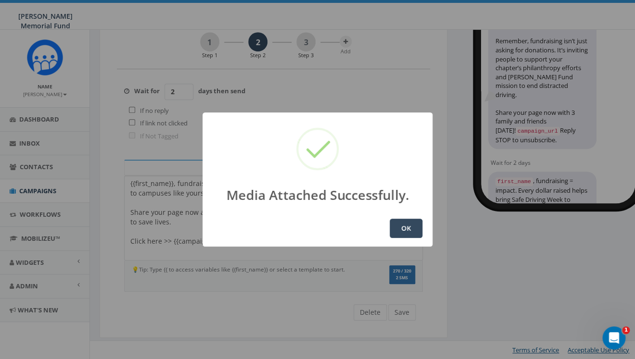
click at [405, 226] on button "OK" at bounding box center [406, 228] width 33 height 19
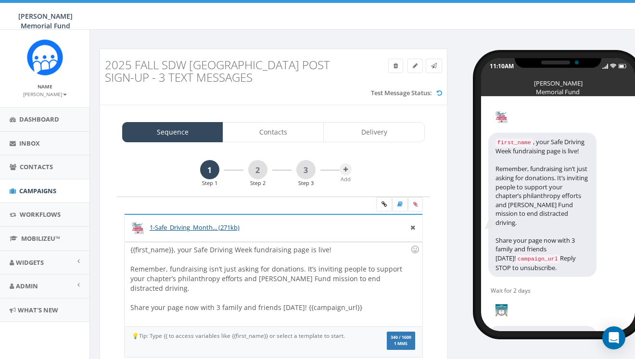
scroll to position [66, 0]
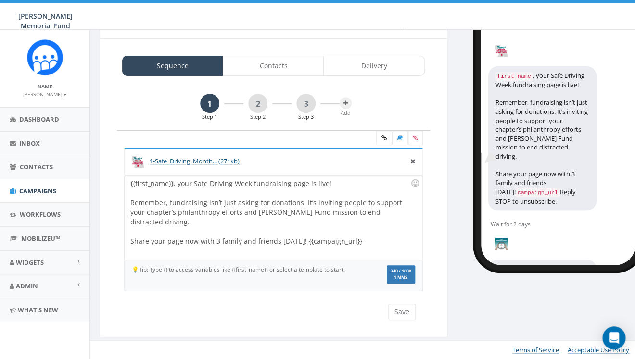
click at [35, 190] on span "Campaigns" at bounding box center [37, 191] width 37 height 9
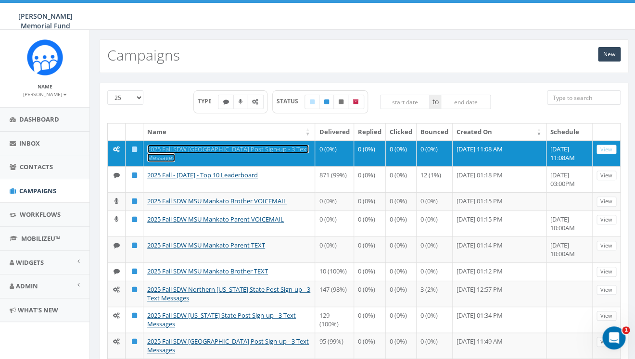
click at [231, 149] on link "2025 Fall SDW [GEOGRAPHIC_DATA] Post Sign-up - 3 Text Messages" at bounding box center [228, 154] width 162 height 18
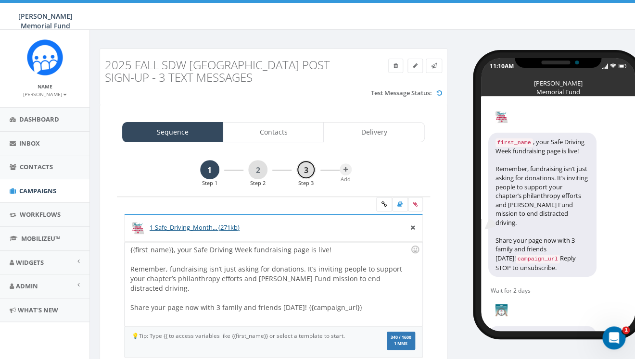
click at [307, 171] on link "3" at bounding box center [305, 169] width 19 height 19
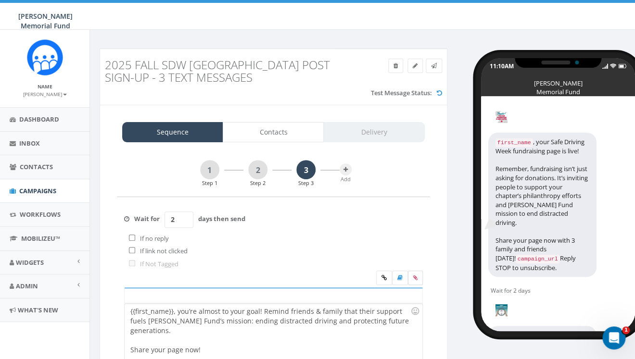
click at [416, 277] on icon at bounding box center [415, 278] width 4 height 6
click at [0, 0] on input "file" at bounding box center [0, 0] width 0 height 0
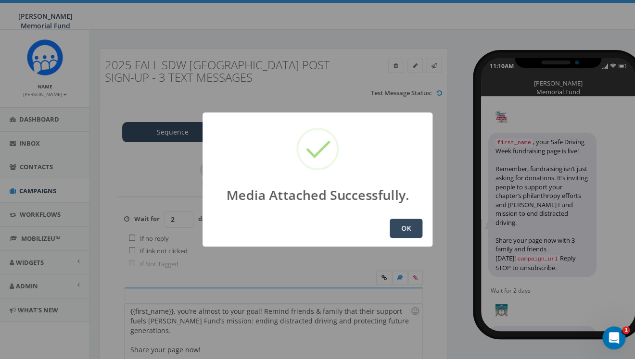
click at [405, 229] on button "OK" at bounding box center [406, 228] width 33 height 19
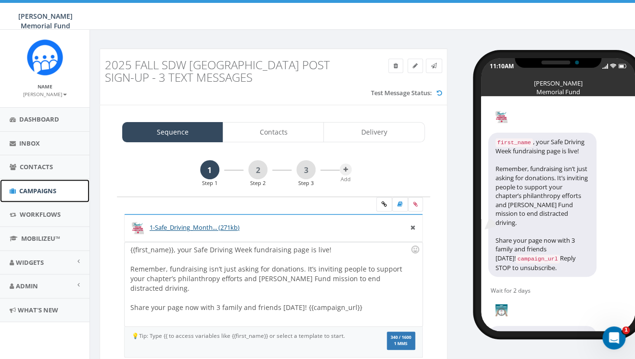
click at [31, 193] on span "Campaigns" at bounding box center [37, 191] width 37 height 9
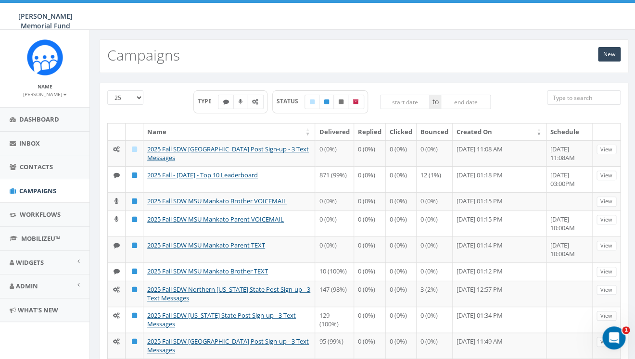
click at [216, 157] on td "2025 Fall SDW [GEOGRAPHIC_DATA] Post Sign-up - 3 Text Messages" at bounding box center [229, 153] width 172 height 26
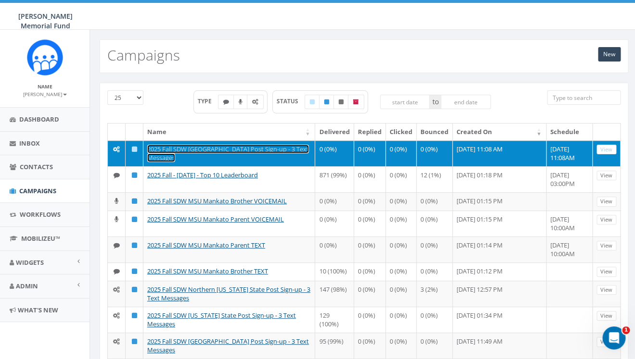
click at [227, 150] on link "2025 Fall SDW [GEOGRAPHIC_DATA] Post Sign-up - 3 Text Messages" at bounding box center [228, 154] width 162 height 18
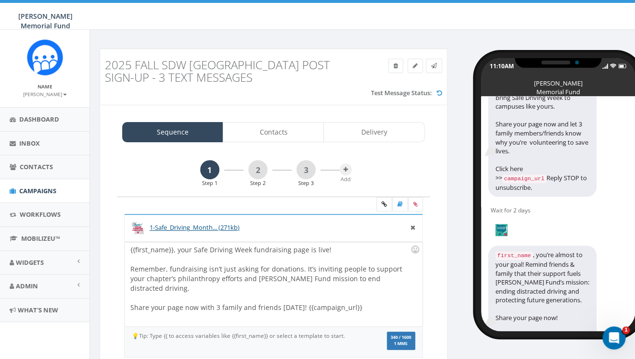
scroll to position [291, 0]
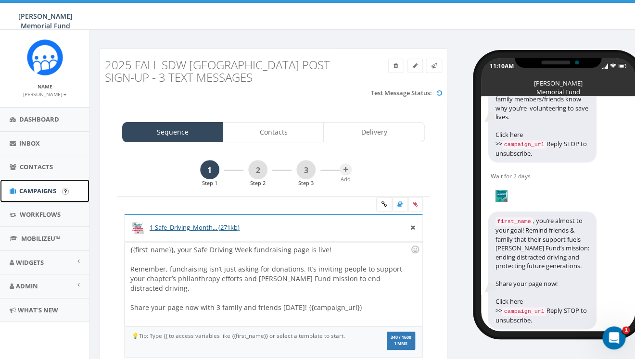
click at [36, 192] on span "Campaigns" at bounding box center [37, 191] width 37 height 9
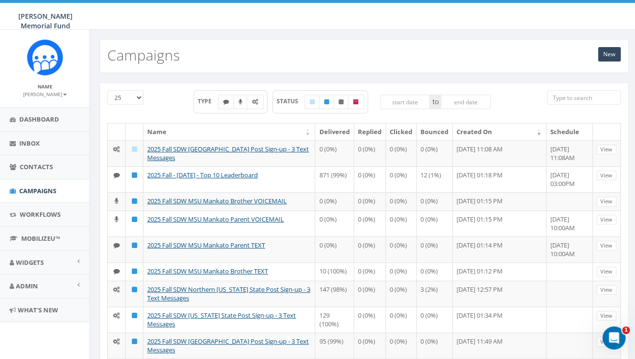
click at [579, 101] on input "search" at bounding box center [584, 97] width 74 height 14
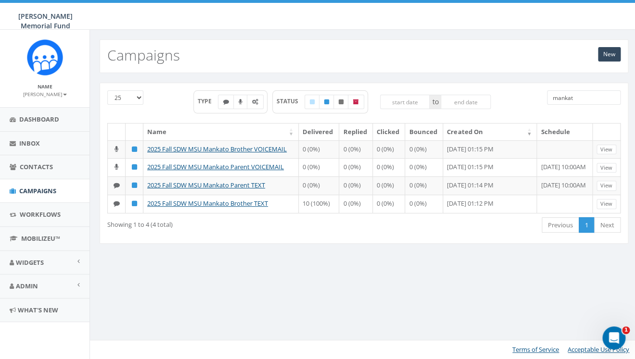
type input "mankato"
drag, startPoint x: 580, startPoint y: 99, endPoint x: 532, endPoint y: 97, distance: 47.2
click at [547, 97] on input "mankato" at bounding box center [584, 97] width 74 height 14
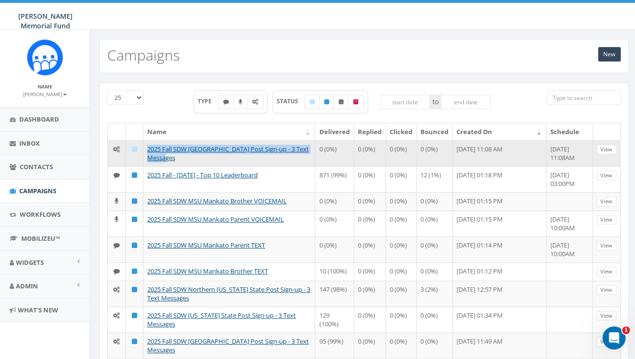
drag, startPoint x: 179, startPoint y: 160, endPoint x: 145, endPoint y: 151, distance: 34.9
click at [145, 151] on td "2025 Fall SDW [GEOGRAPHIC_DATA] Post Sign-up - 3 Text Messages" at bounding box center [229, 153] width 172 height 26
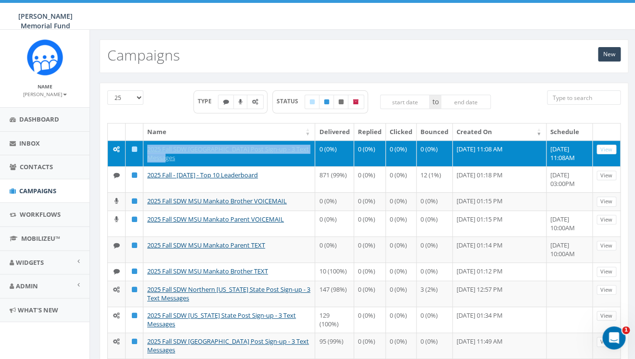
copy link "2025 Fall SDW [GEOGRAPHIC_DATA] Post Sign-up - 3 Text Messages"
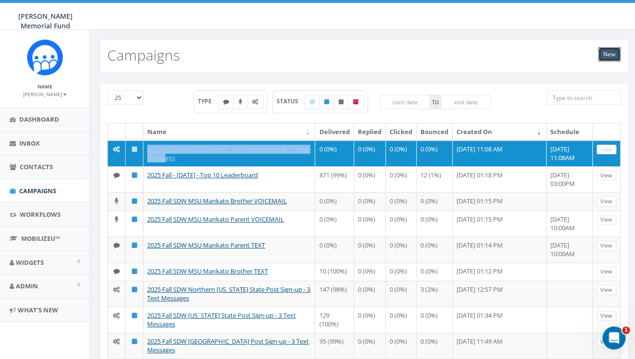
click at [609, 48] on link "New" at bounding box center [609, 54] width 23 height 14
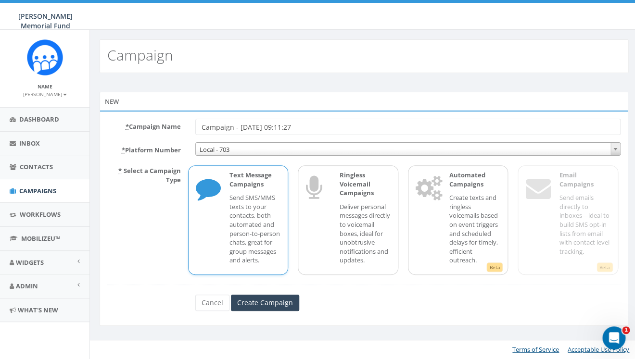
drag, startPoint x: 312, startPoint y: 131, endPoint x: 186, endPoint y: 131, distance: 126.5
click at [195, 131] on input "Campaign - [DATE] 09:11:27" at bounding box center [407, 127] width 425 height 16
drag, startPoint x: 296, startPoint y: 126, endPoint x: 249, endPoint y: 124, distance: 47.2
click at [249, 124] on input "2025 Fall SDW [GEOGRAPHIC_DATA] Post Sign-up - 3 Text Messages" at bounding box center [407, 127] width 425 height 16
type input "2025 Fall SDW Post Sign-up - 3 Text Messages"
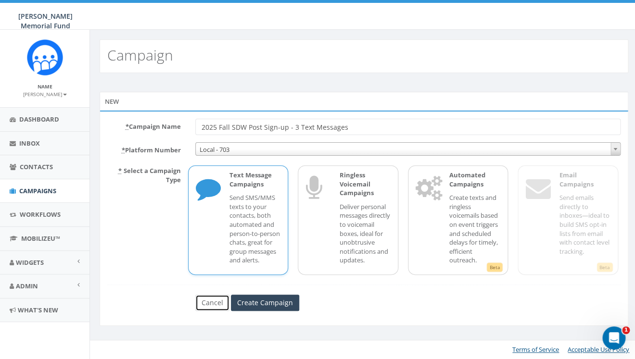
click at [212, 310] on link "Cancel" at bounding box center [212, 303] width 34 height 16
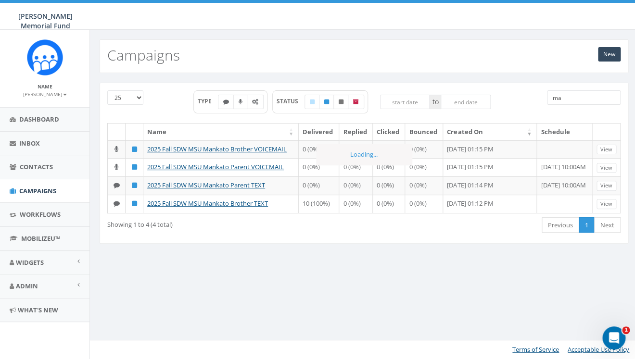
type input "m"
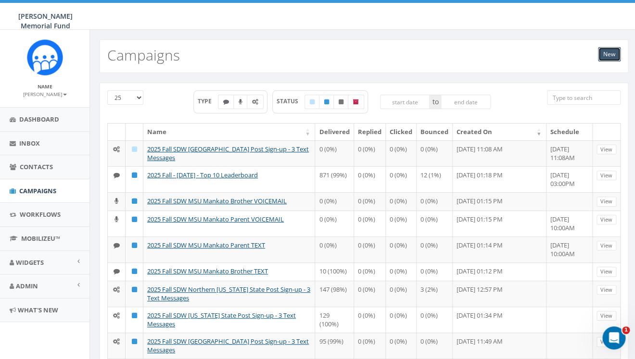
click at [613, 58] on link "New" at bounding box center [609, 54] width 23 height 14
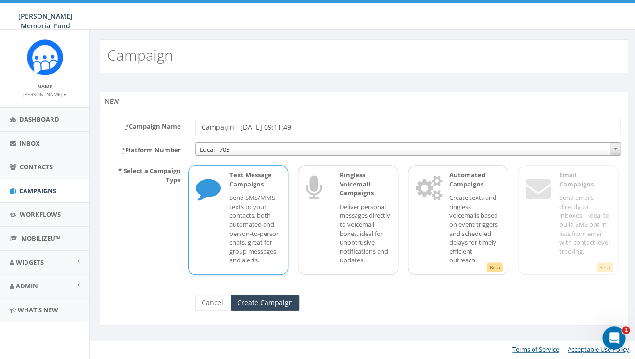
drag, startPoint x: 311, startPoint y: 126, endPoint x: 178, endPoint y: 126, distance: 133.2
click at [195, 127] on input "Campaign - 10/14/2025, 09:11:49" at bounding box center [407, 127] width 425 height 16
drag, startPoint x: 297, startPoint y: 126, endPoint x: 250, endPoint y: 125, distance: 47.2
click at [250, 126] on input "2025 Fall SDW Wabash College Post Sign-up - 3 Text Messages" at bounding box center [407, 127] width 425 height 16
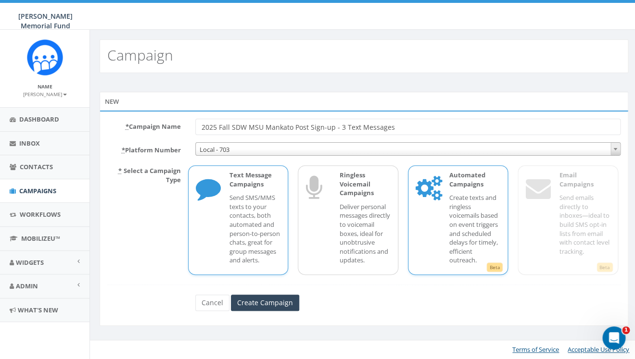
type input "2025 Fall SDW MSU Mankato Post Sign-up - 3 Text Messages"
click at [448, 254] on div "Automated Campaigns Create texts and ringless voicemails based on event trigger…" at bounding box center [470, 220] width 61 height 99
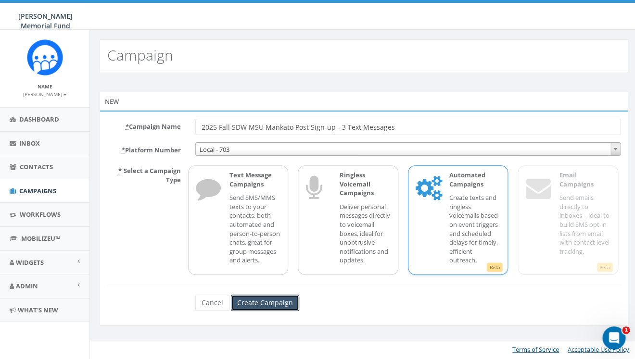
click at [252, 310] on input "Create Campaign" at bounding box center [265, 303] width 68 height 16
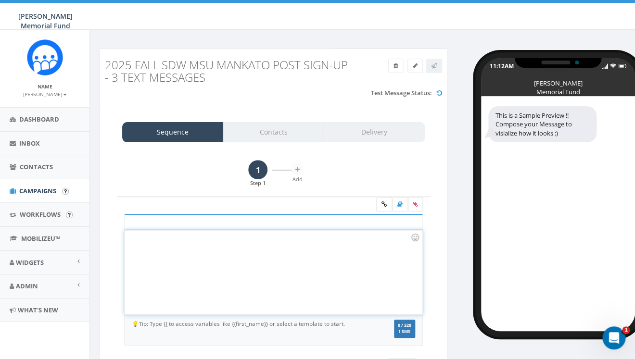
click at [259, 268] on div at bounding box center [273, 272] width 297 height 84
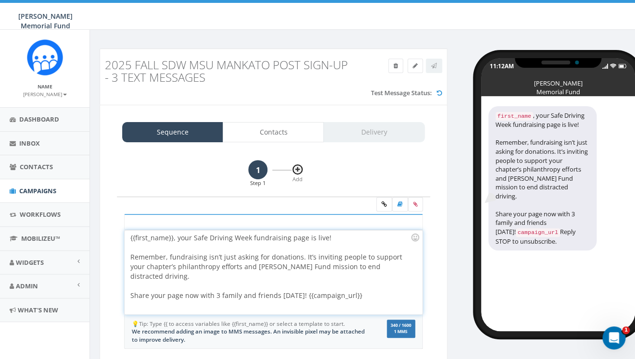
click at [302, 168] on button at bounding box center [297, 170] width 12 height 12
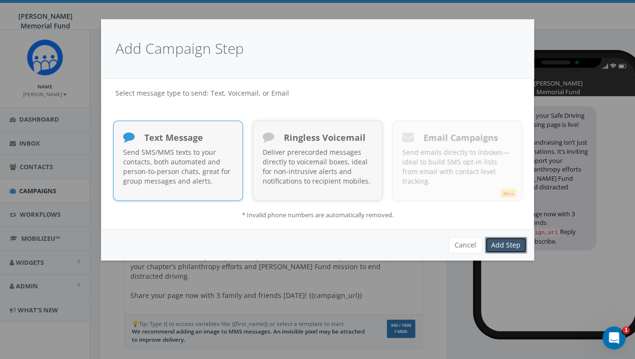
click at [514, 243] on link "Add Step" at bounding box center [506, 245] width 42 height 16
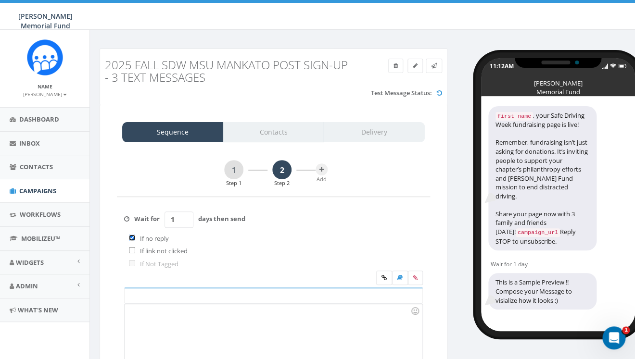
click at [133, 239] on input "checkbox" at bounding box center [132, 238] width 6 height 6
checkbox input "false"
drag, startPoint x: 173, startPoint y: 226, endPoint x: 184, endPoint y: 222, distance: 11.9
click at [184, 222] on input "1" at bounding box center [178, 220] width 29 height 16
drag, startPoint x: 174, startPoint y: 219, endPoint x: 186, endPoint y: 219, distance: 12.0
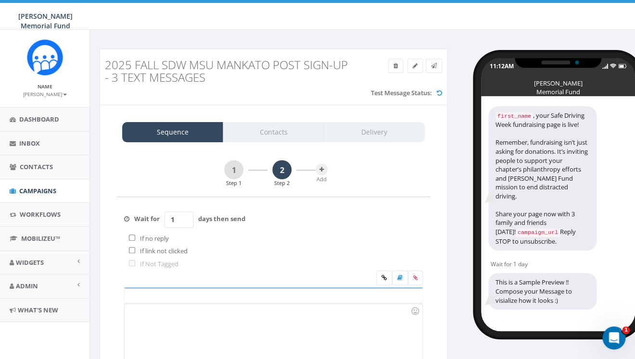
click at [186, 219] on input "1" at bounding box center [178, 220] width 29 height 16
type input "2"
click at [170, 314] on div at bounding box center [273, 346] width 297 height 84
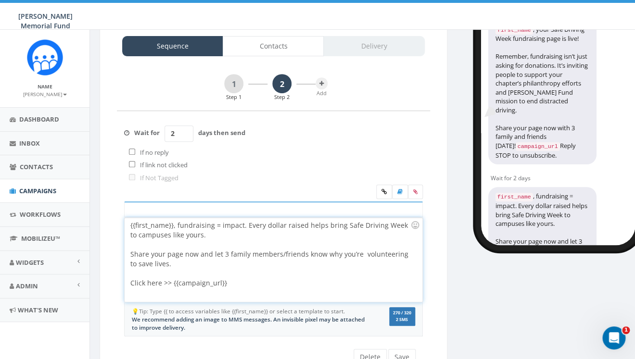
scroll to position [131, 0]
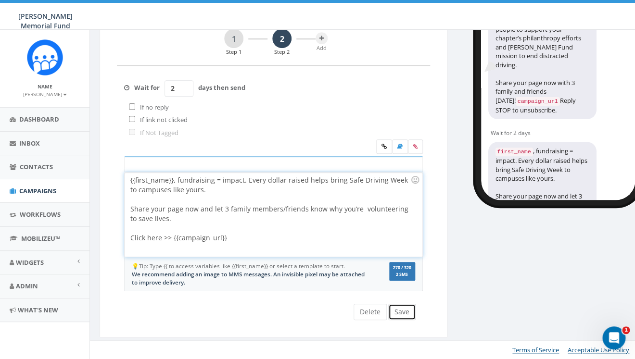
click at [405, 313] on button "Save" at bounding box center [401, 312] width 27 height 16
click at [322, 38] on icon at bounding box center [321, 39] width 4 height 6
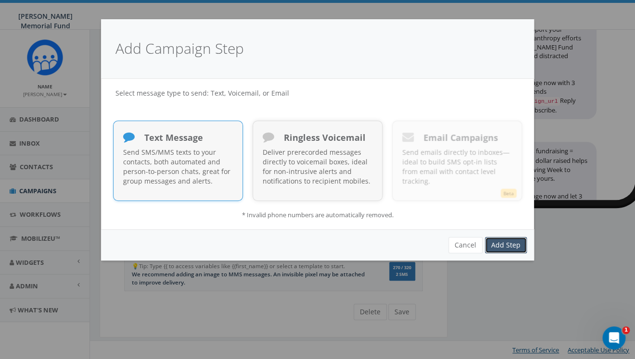
click at [509, 244] on link "Add Step" at bounding box center [506, 245] width 42 height 16
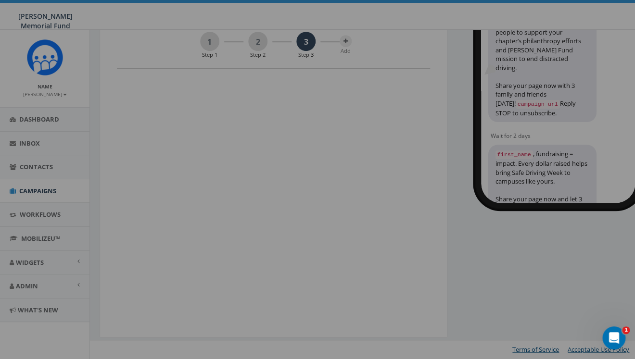
scroll to position [0, 0]
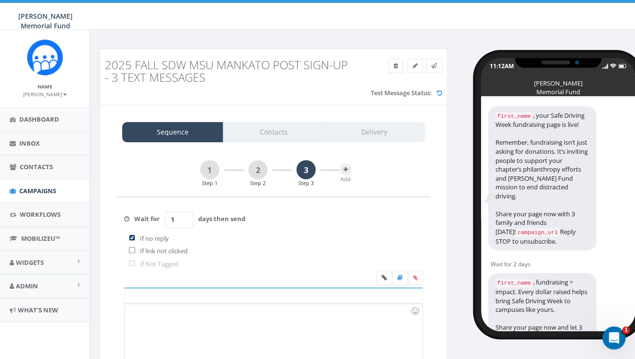
click at [131, 238] on input "checkbox" at bounding box center [132, 238] width 6 height 6
checkbox input "false"
drag, startPoint x: 175, startPoint y: 224, endPoint x: 162, endPoint y: 221, distance: 13.4
click at [164, 221] on input "1" at bounding box center [178, 220] width 29 height 16
type input "2"
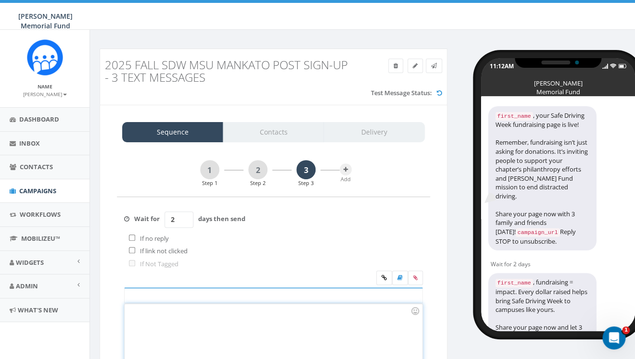
click at [172, 315] on div at bounding box center [273, 346] width 297 height 84
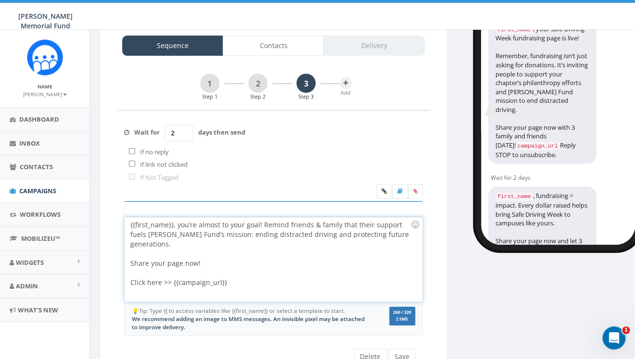
scroll to position [88, 0]
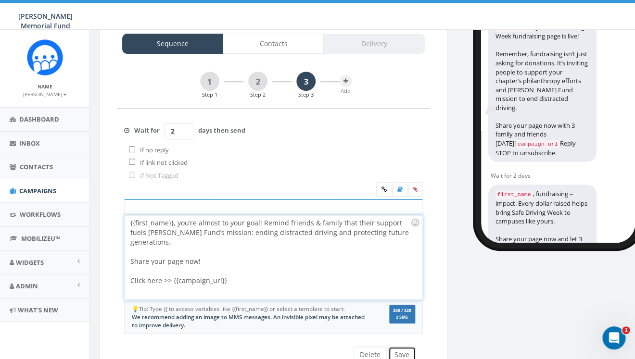
click at [404, 356] on button "Save" at bounding box center [401, 355] width 27 height 16
click at [212, 82] on link "1" at bounding box center [209, 81] width 19 height 19
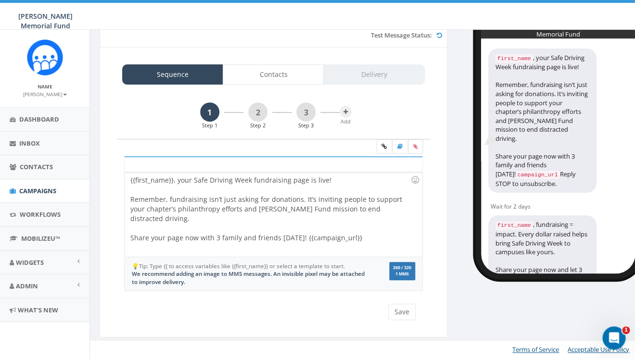
click at [413, 149] on icon at bounding box center [415, 147] width 4 height 6
click at [0, 0] on input "file" at bounding box center [0, 0] width 0 height 0
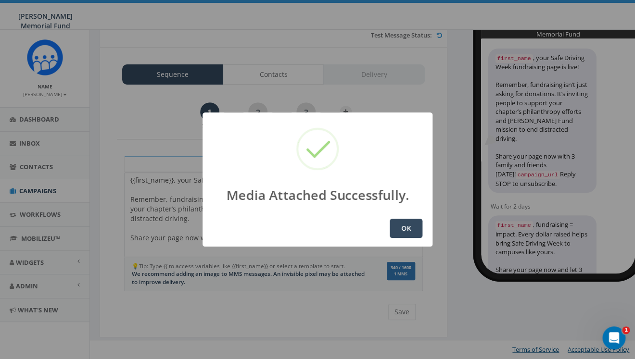
click at [402, 231] on button "OK" at bounding box center [406, 228] width 33 height 19
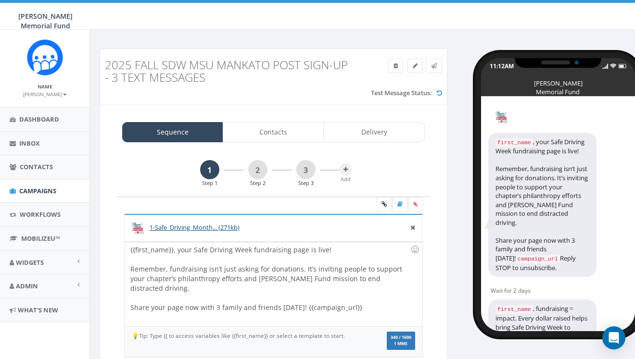
click at [51, 188] on span "Campaigns" at bounding box center [37, 191] width 37 height 9
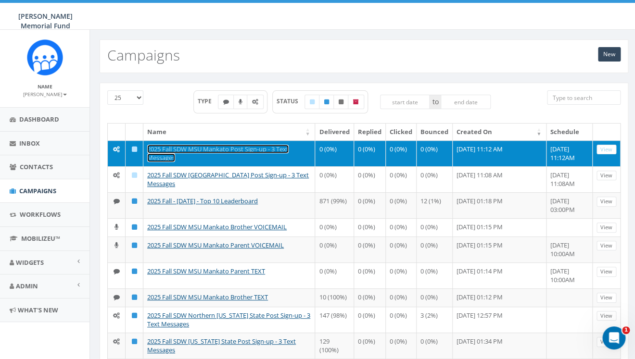
click at [237, 152] on link "2025 Fall SDW MSU Mankato Post Sign-up - 3 Text Messages" at bounding box center [217, 154] width 141 height 18
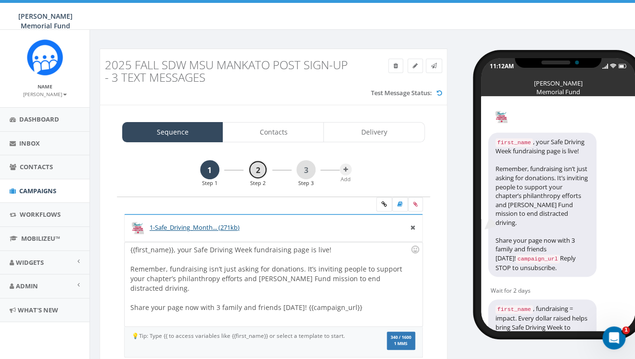
click at [259, 173] on link "2" at bounding box center [257, 169] width 19 height 19
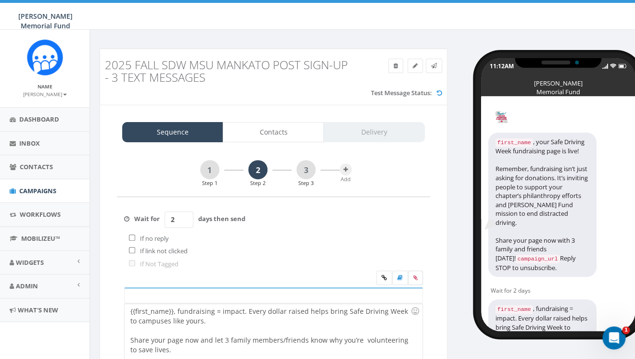
click at [414, 275] on icon at bounding box center [415, 278] width 4 height 6
click at [0, 0] on input "file" at bounding box center [0, 0] width 0 height 0
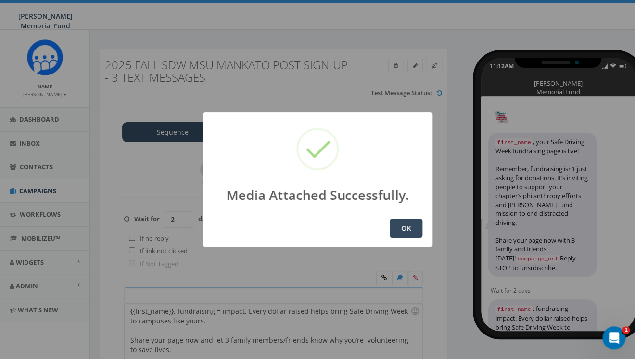
click at [408, 229] on button "OK" at bounding box center [406, 228] width 33 height 19
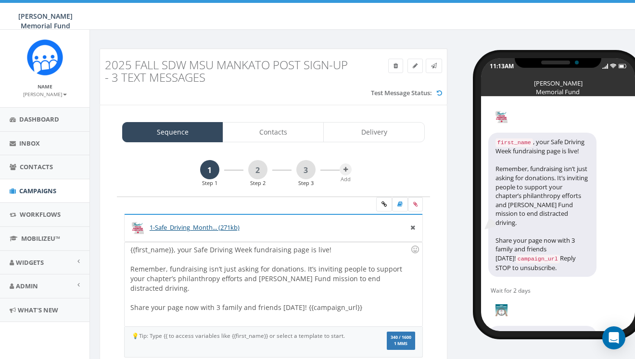
click at [35, 189] on span "Campaigns" at bounding box center [37, 191] width 37 height 9
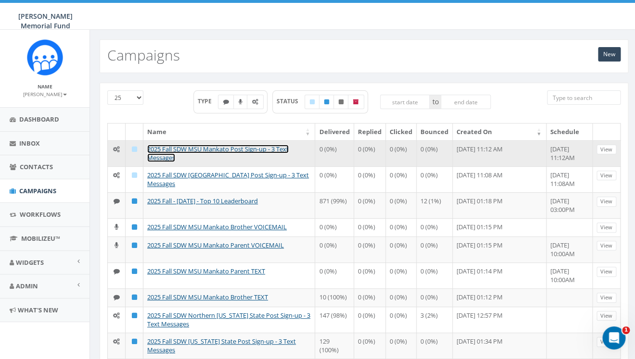
click at [247, 152] on link "2025 Fall SDW MSU Mankato Post Sign-up - 3 Text Messages" at bounding box center [217, 154] width 141 height 18
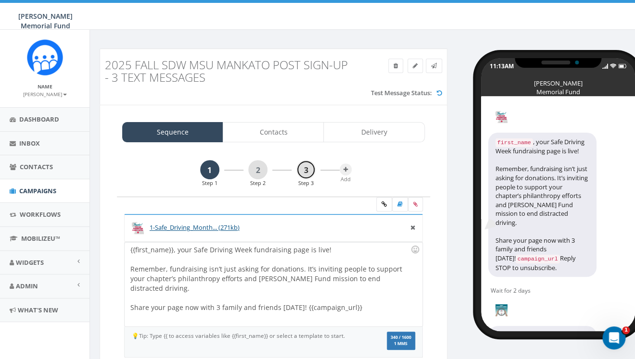
click at [307, 174] on link "3" at bounding box center [305, 169] width 19 height 19
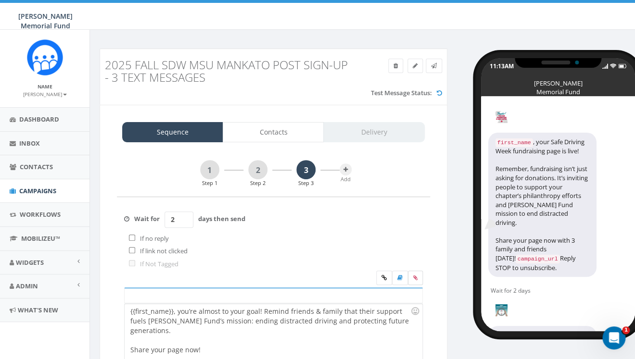
click at [415, 279] on icon at bounding box center [415, 278] width 4 height 6
click at [0, 0] on input "file" at bounding box center [0, 0] width 0 height 0
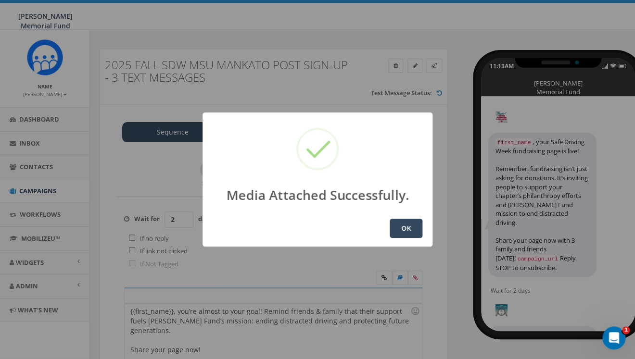
click at [412, 228] on button "OK" at bounding box center [406, 228] width 33 height 19
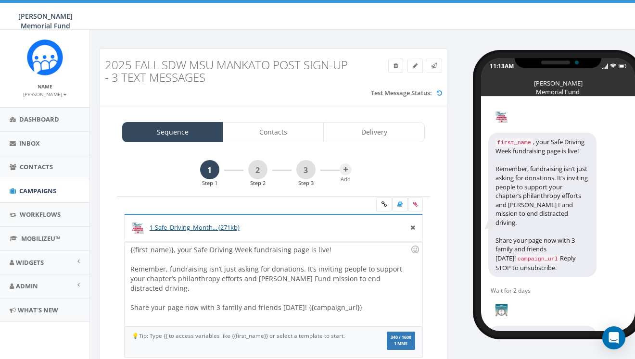
click at [43, 190] on span "Campaigns" at bounding box center [37, 191] width 37 height 9
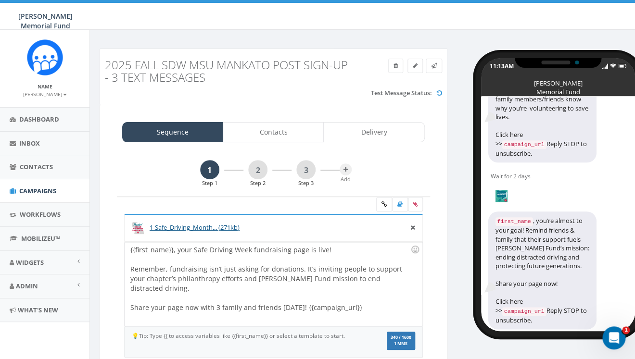
scroll to position [66, 0]
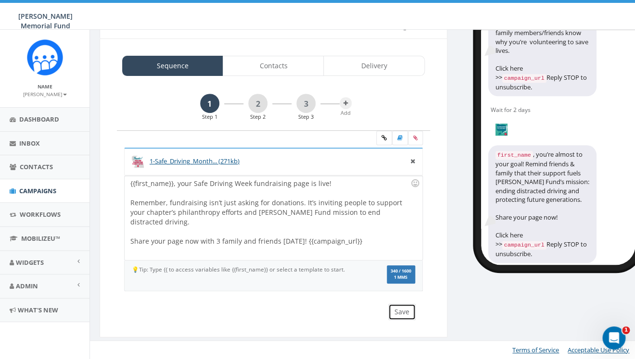
click at [400, 313] on button "Save" at bounding box center [401, 312] width 27 height 16
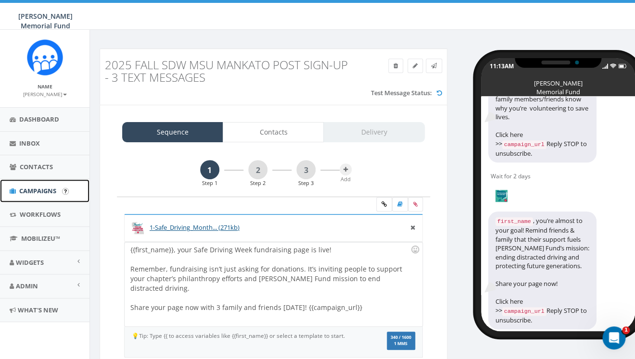
click at [32, 189] on span "Campaigns" at bounding box center [37, 191] width 37 height 9
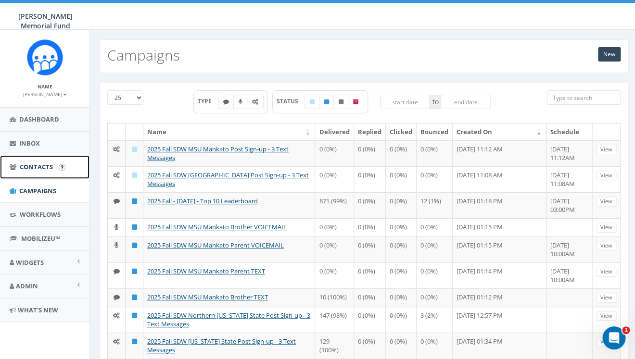
click at [22, 170] on span "Contacts" at bounding box center [36, 167] width 33 height 9
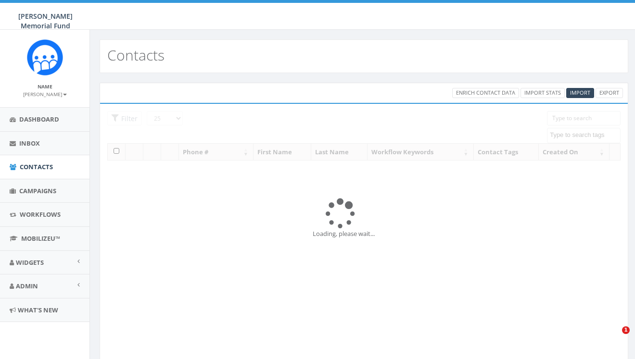
select select
click at [578, 140] on div "25 50 100 Filter 2024 Annual Report Notice [DATE] [DATE] [DATE] [DATE] [DATE] […" at bounding box center [363, 139] width 513 height 57
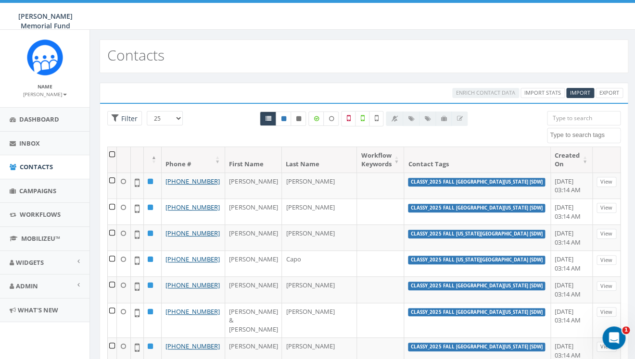
click at [573, 135] on textarea "Search" at bounding box center [585, 135] width 70 height 9
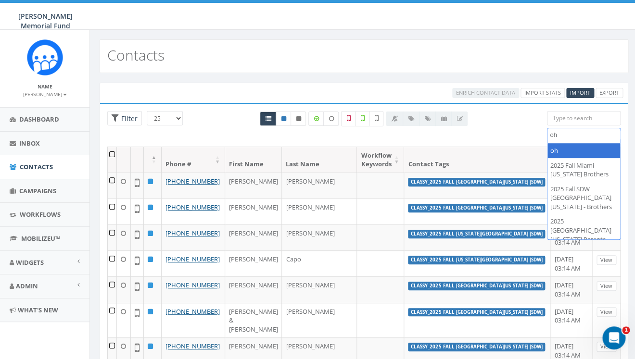
type textarea "o"
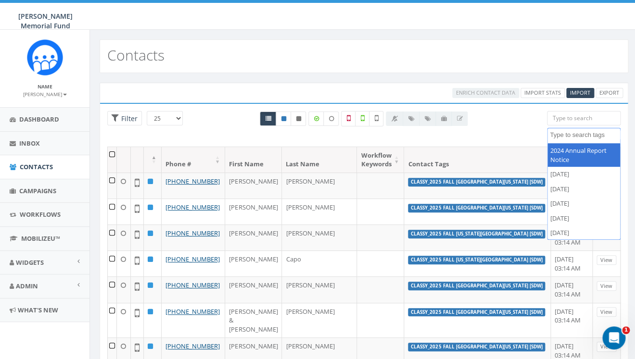
click at [445, 55] on div "Contacts" at bounding box center [364, 56] width 529 height 34
